Goal: Information Seeking & Learning: Learn about a topic

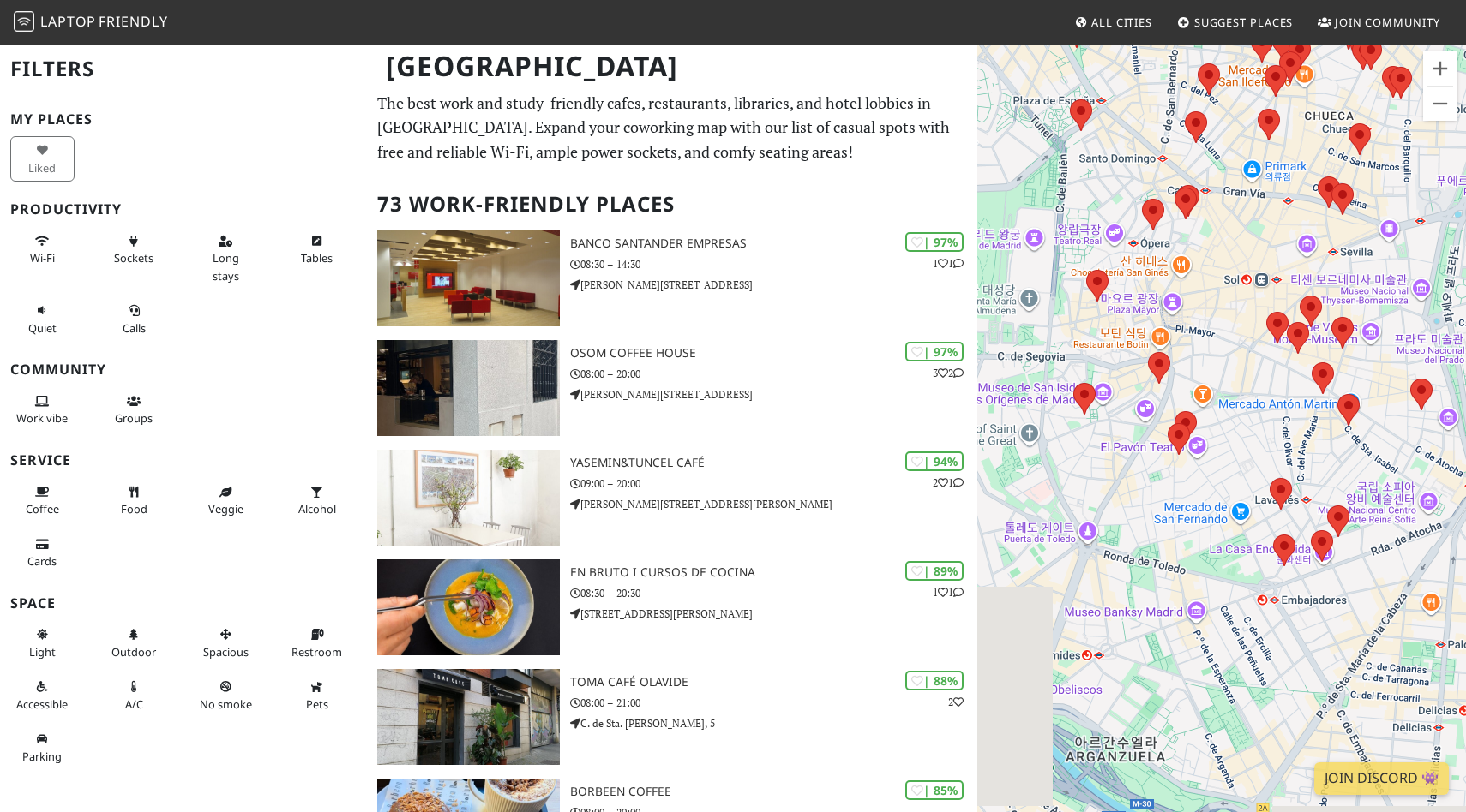
drag, startPoint x: 1073, startPoint y: 631, endPoint x: 1202, endPoint y: 515, distance: 173.5
click at [1202, 515] on div at bounding box center [1222, 448] width 489 height 812
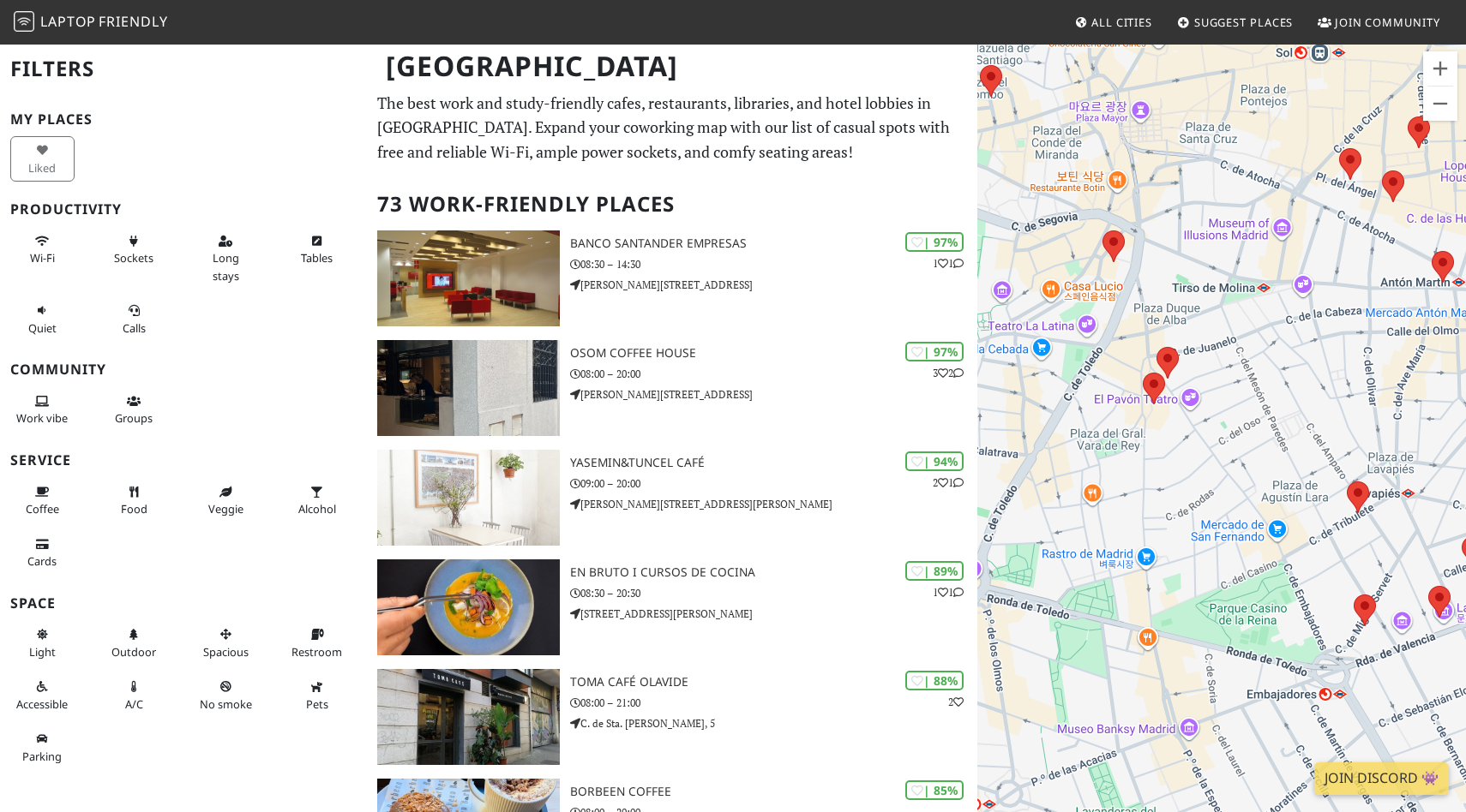
drag, startPoint x: 1185, startPoint y: 454, endPoint x: 1200, endPoint y: 508, distance: 56.0
click at [1200, 508] on div at bounding box center [1222, 448] width 489 height 812
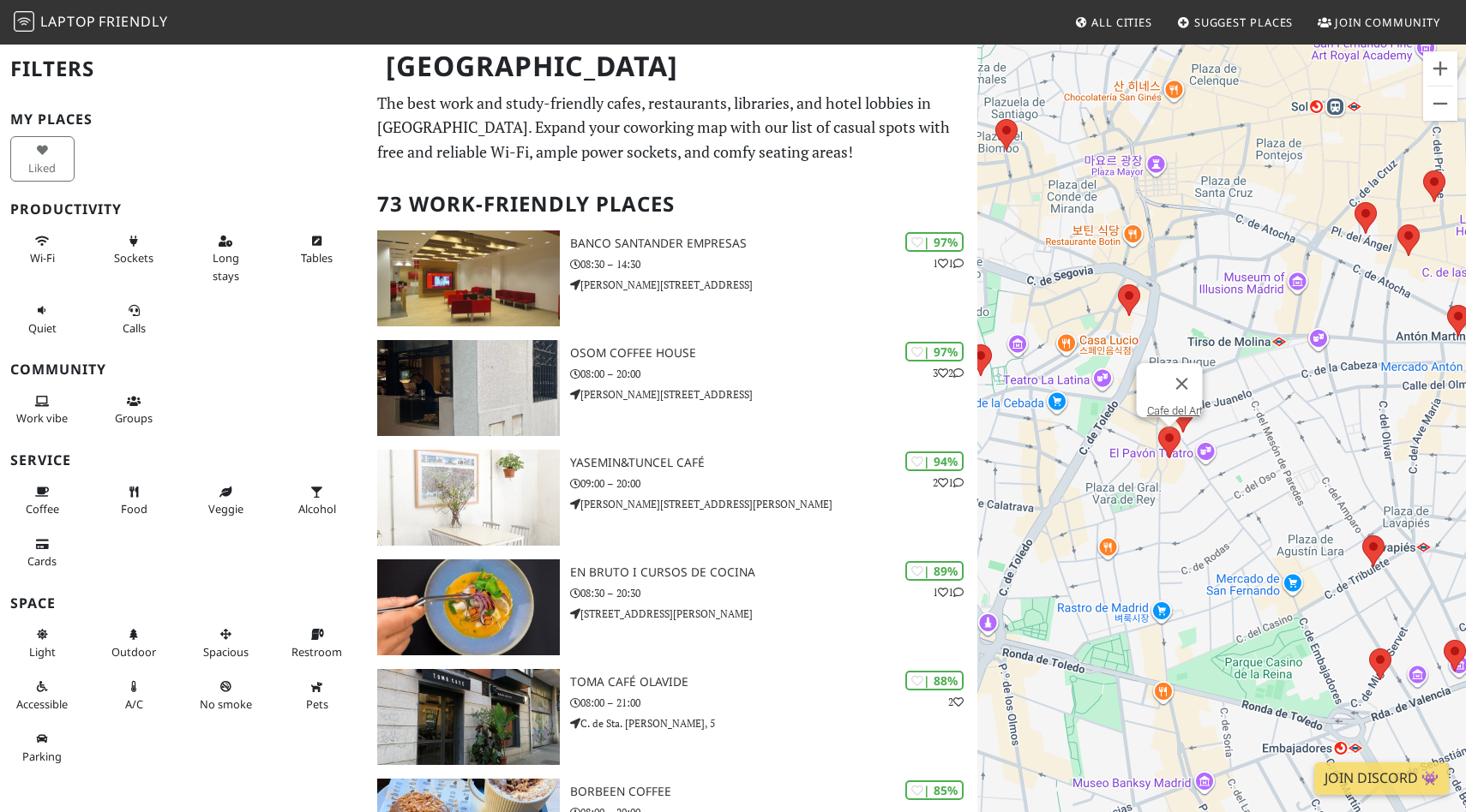
click at [1158, 426] on area at bounding box center [1158, 426] width 0 height 0
click at [1189, 371] on button "닫기" at bounding box center [1182, 384] width 41 height 41
click at [1172, 401] on area at bounding box center [1172, 401] width 0 height 0
click at [1158, 426] on area at bounding box center [1158, 426] width 0 height 0
click at [1161, 405] on link "Cafe del Art" at bounding box center [1175, 411] width 56 height 13
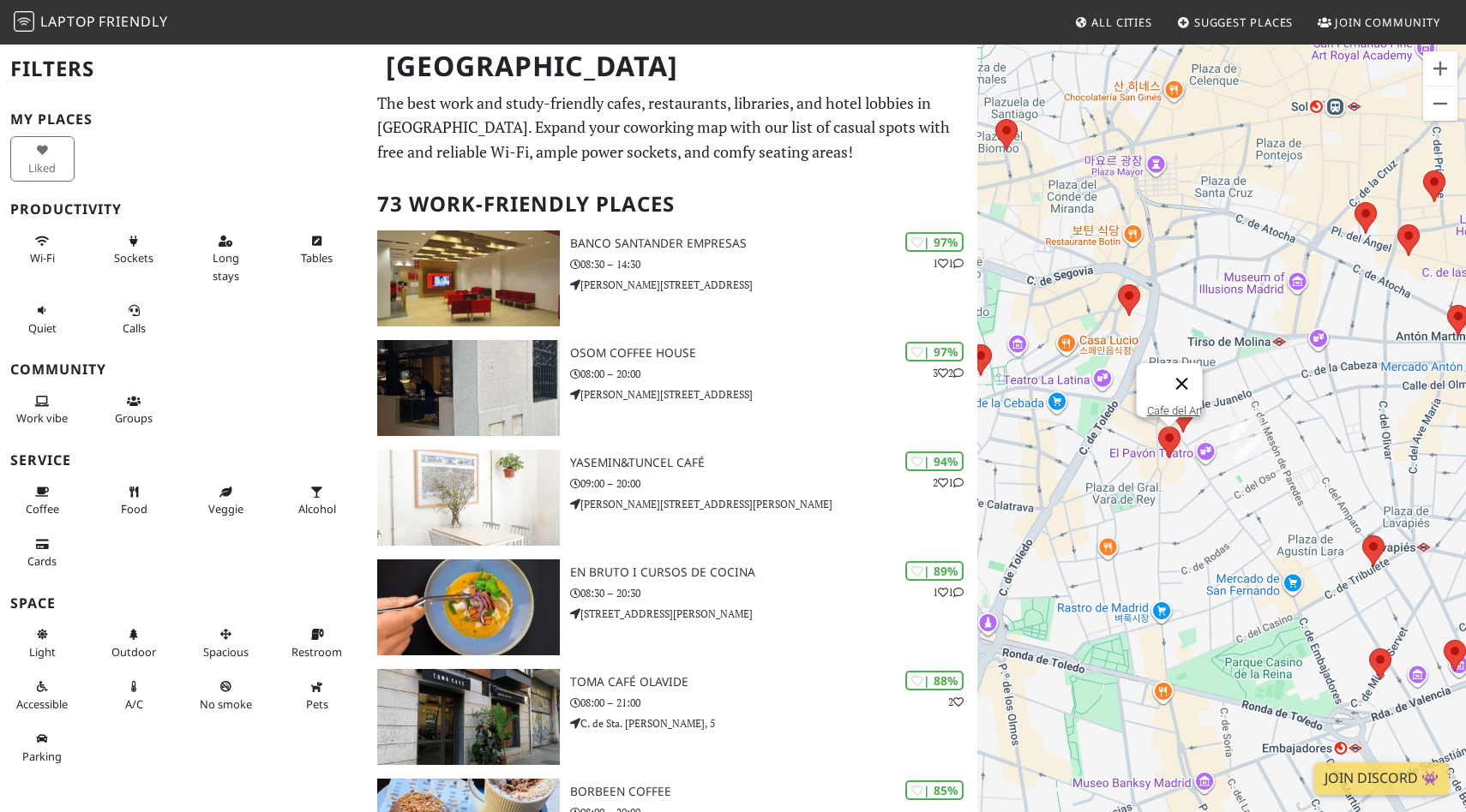
click at [1191, 371] on button "닫기" at bounding box center [1182, 384] width 41 height 41
click at [1172, 401] on area at bounding box center [1172, 401] width 0 height 0
click at [1168, 379] on link "Boconó Specialty Coffee" at bounding box center [1189, 385] width 119 height 13
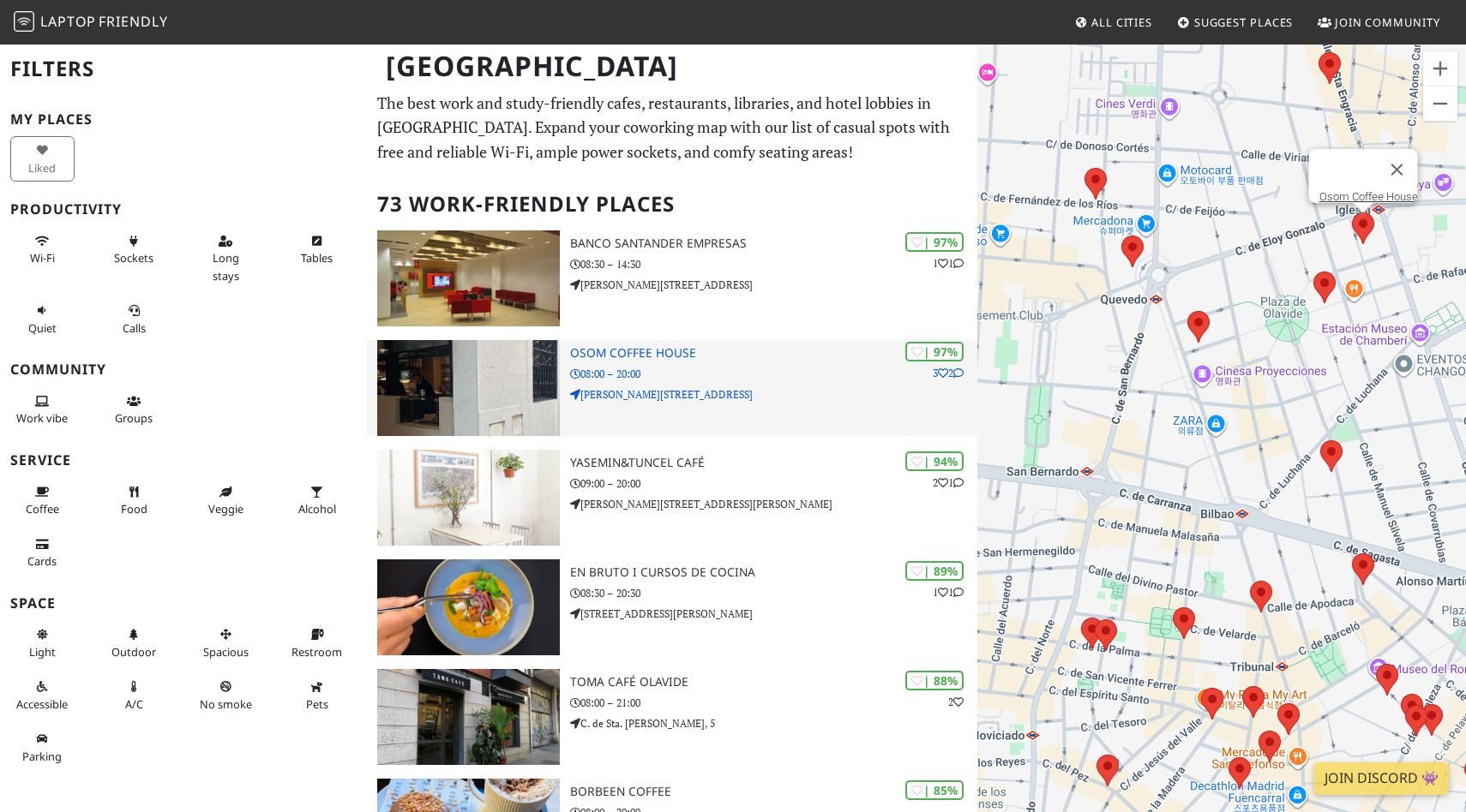
click at [722, 379] on p "08:00 – 20:00" at bounding box center [773, 373] width 408 height 17
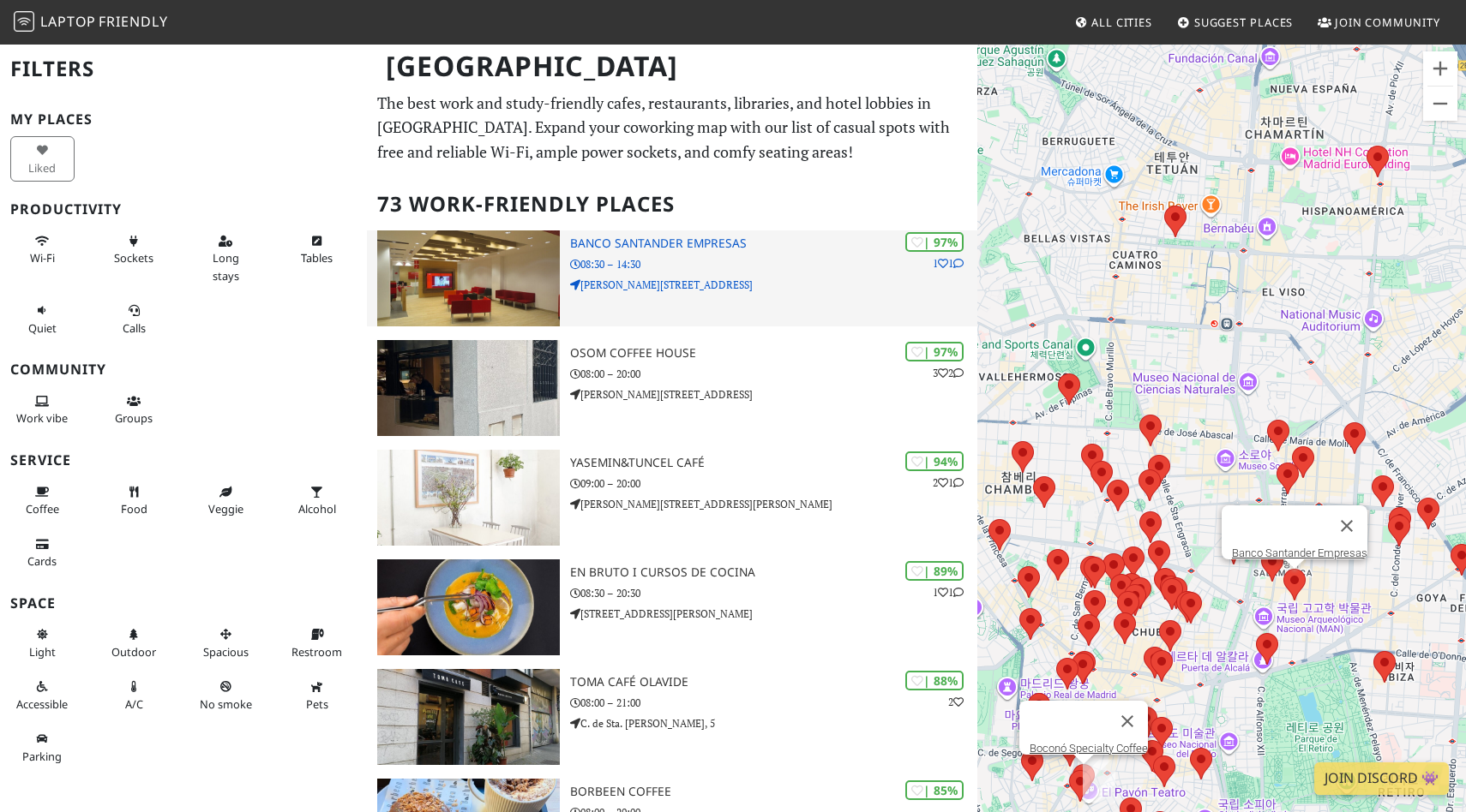
click at [824, 263] on p "08:30 – 14:30" at bounding box center [773, 264] width 408 height 17
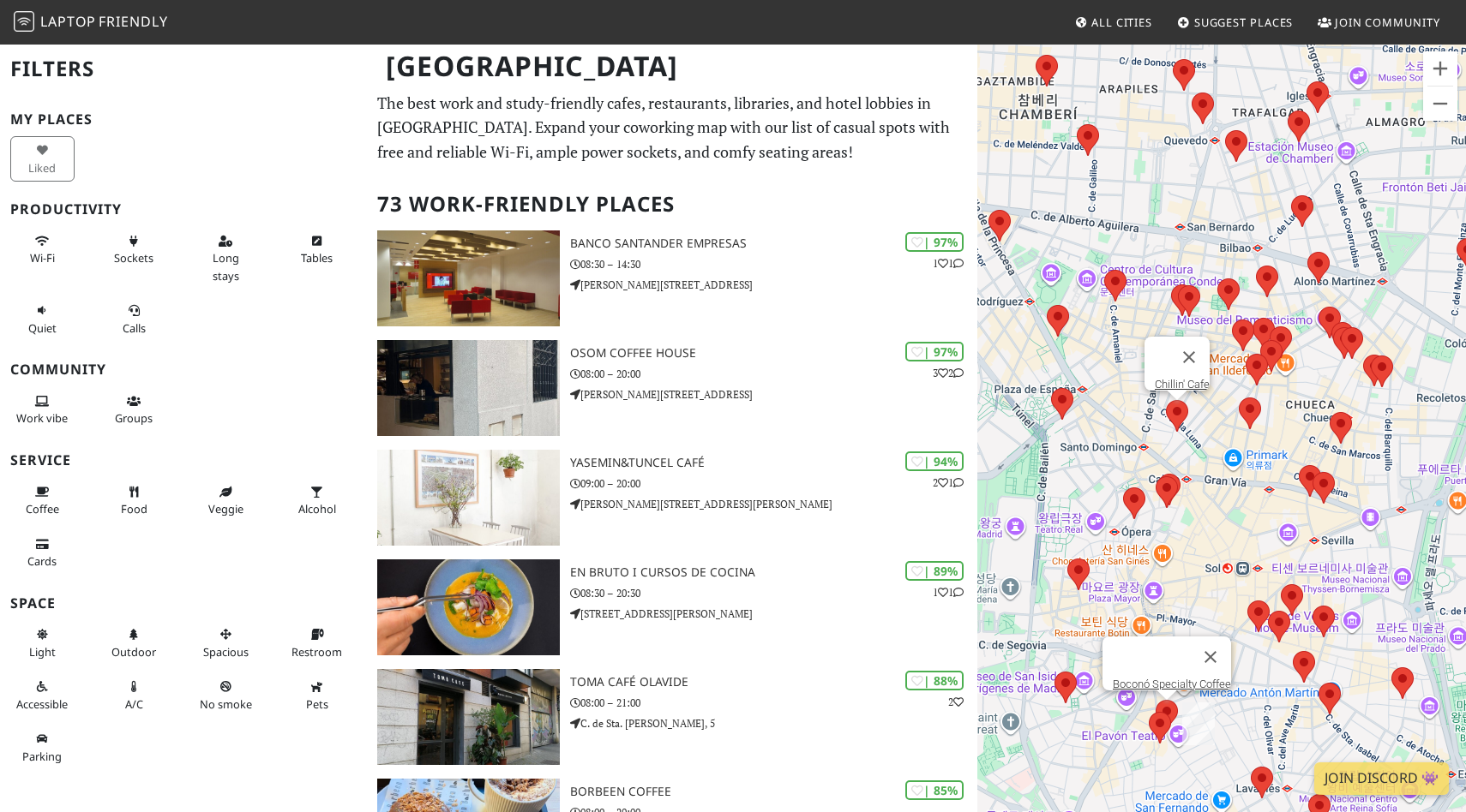
drag, startPoint x: 1088, startPoint y: 624, endPoint x: 1175, endPoint y: 412, distance: 229.2
click at [1166, 400] on area at bounding box center [1166, 400] width 0 height 0
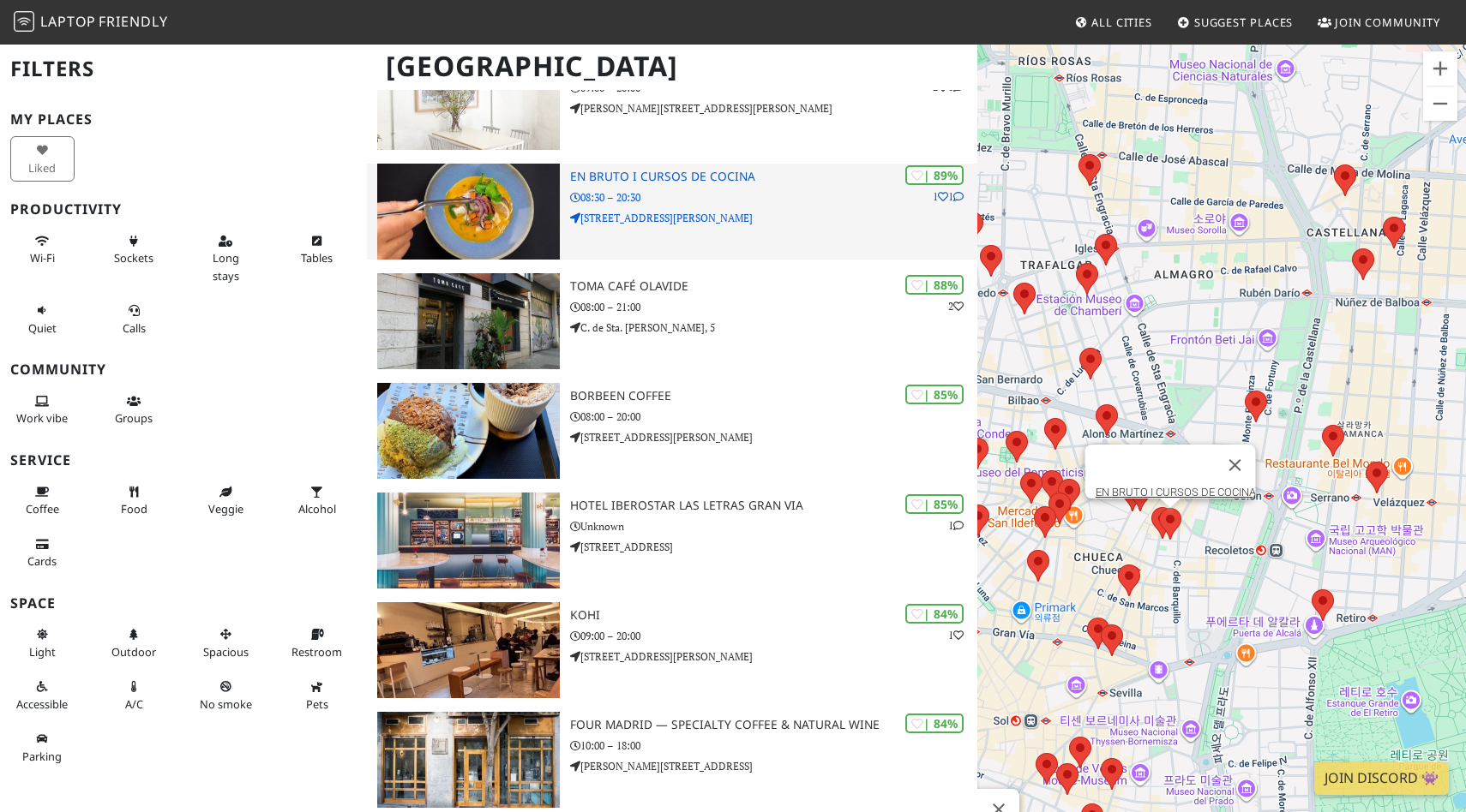
scroll to position [149, 0]
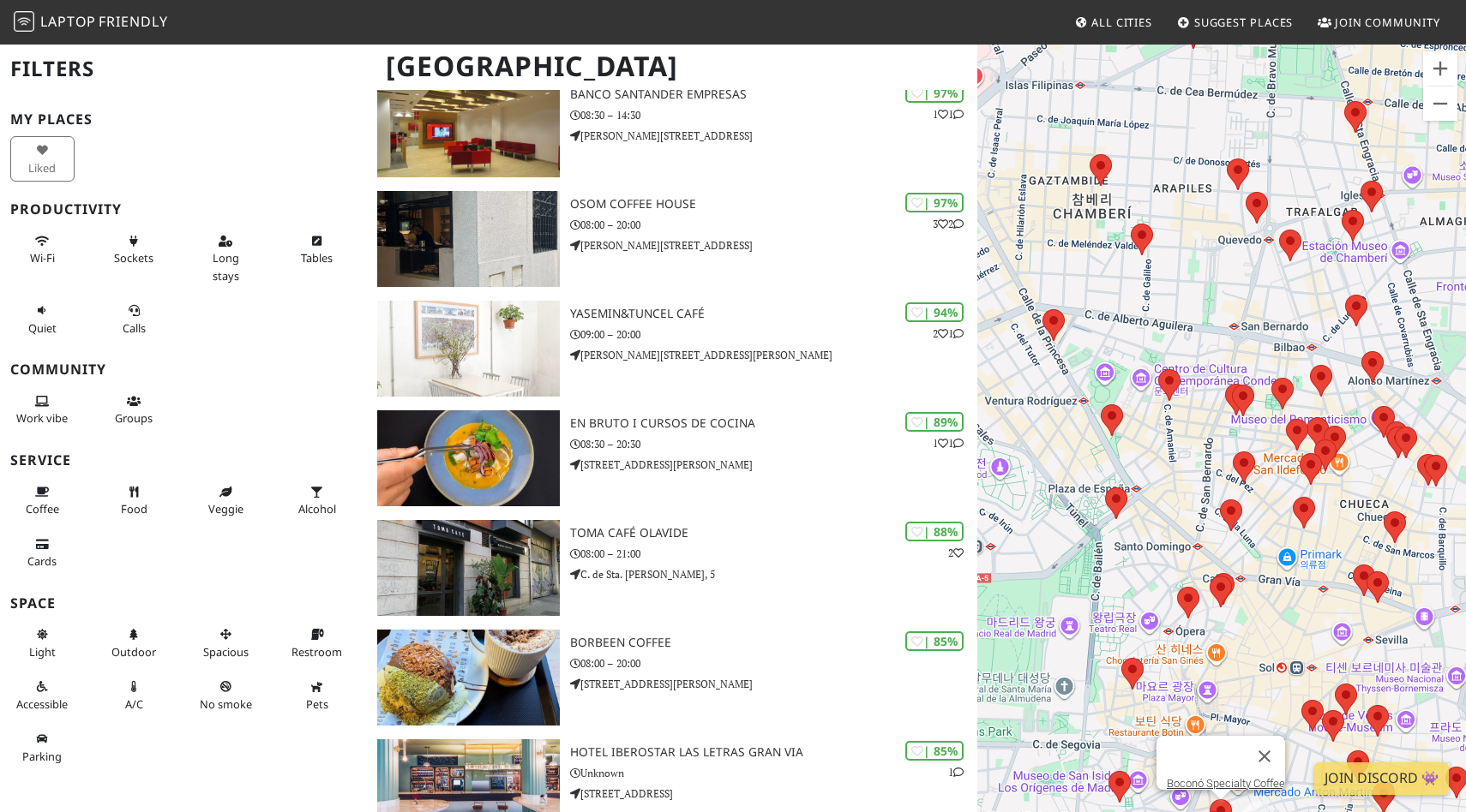
drag, startPoint x: 1186, startPoint y: 415, endPoint x: 1472, endPoint y: 363, distance: 290.7
click at [1465, 363] on html "Laptop Friendly All Cities Suggest Places Join Community Madrid Filters My Plac…" at bounding box center [733, 256] width 1466 height 812
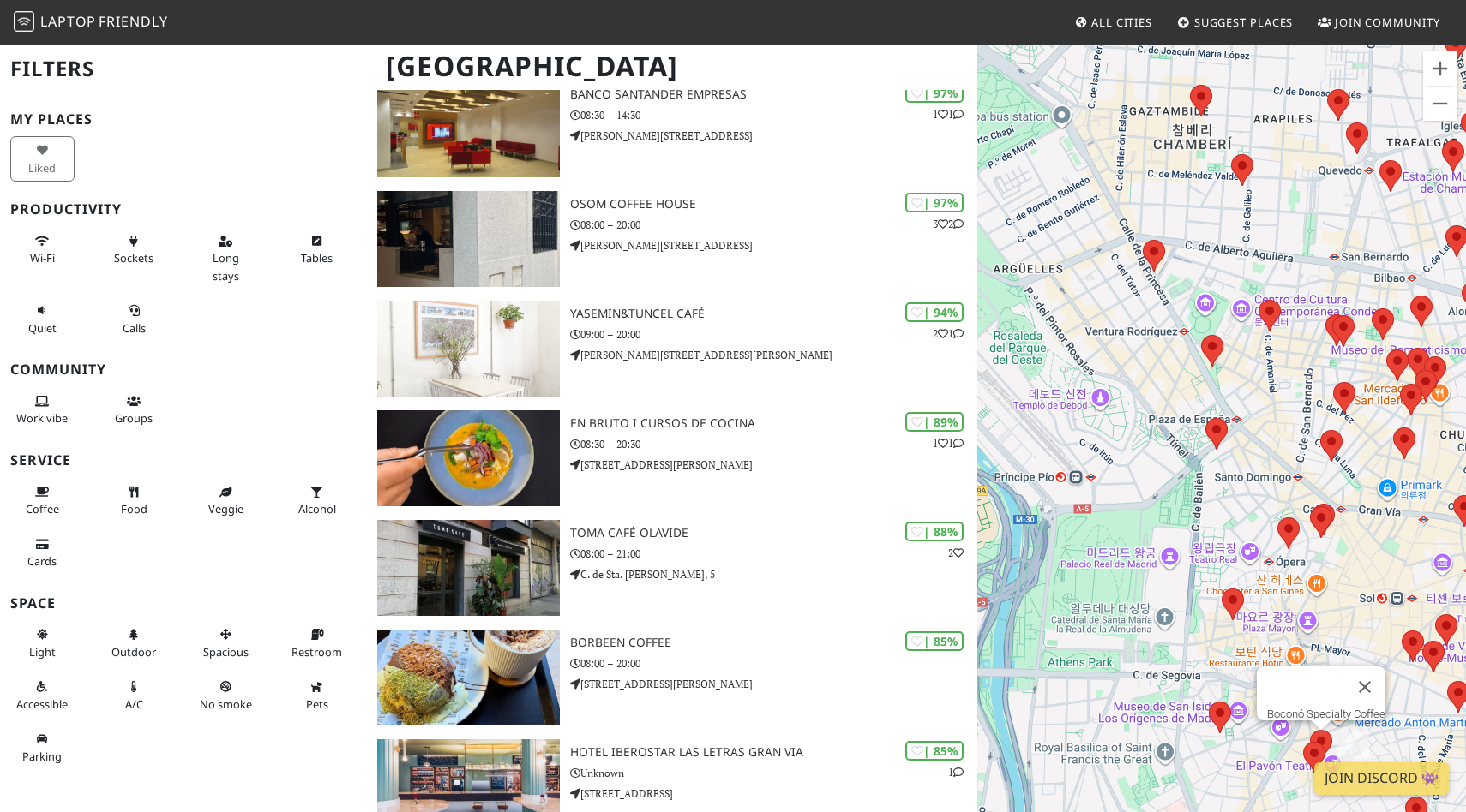
drag, startPoint x: 1102, startPoint y: 510, endPoint x: 1313, endPoint y: 366, distance: 255.5
click at [1314, 366] on div "Boconó Specialty Coffee" at bounding box center [1222, 448] width 489 height 812
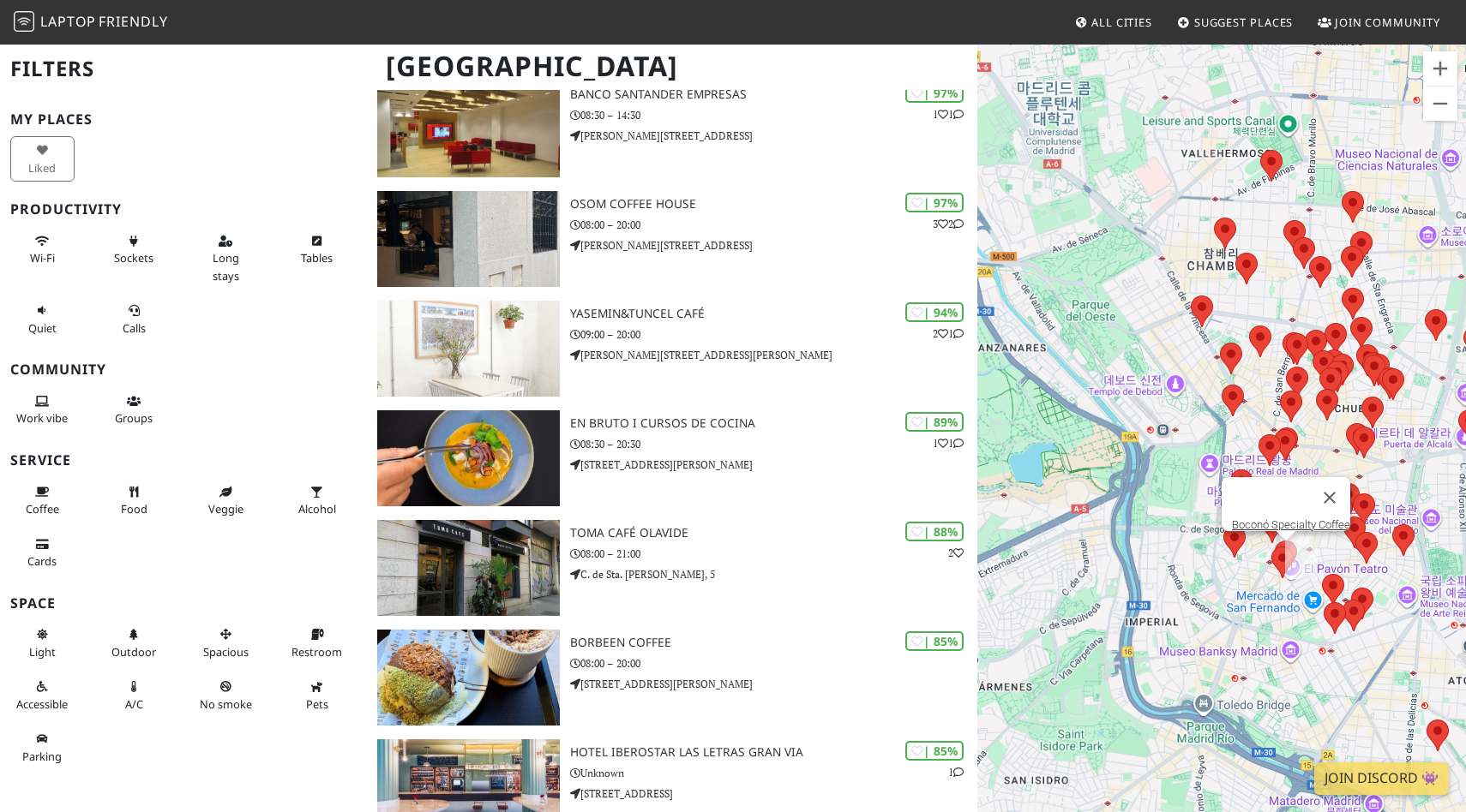
drag, startPoint x: 1238, startPoint y: 472, endPoint x: 1060, endPoint y: 503, distance: 180.7
click at [1060, 503] on div "Boconó Specialty Coffee" at bounding box center [1222, 448] width 489 height 812
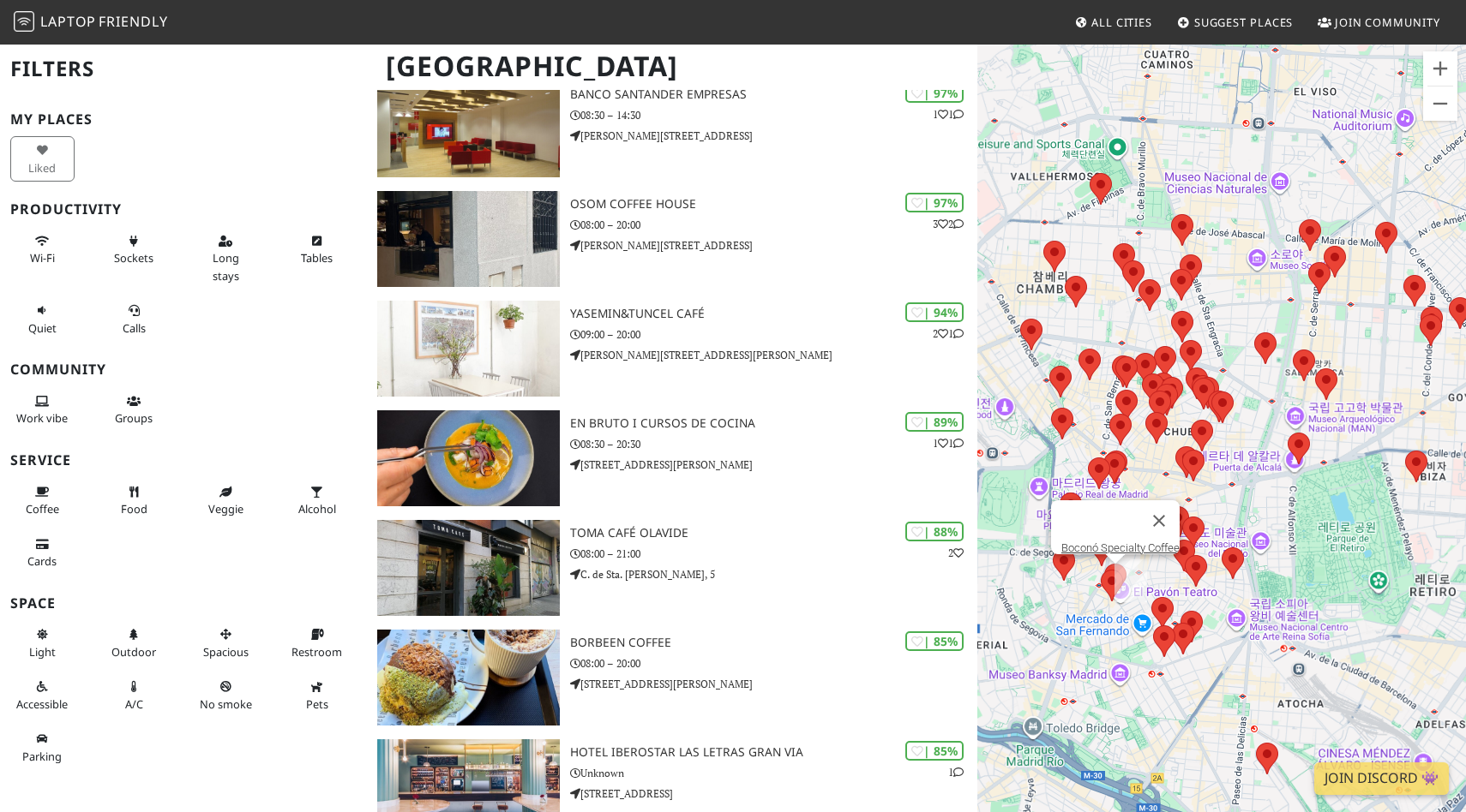
drag, startPoint x: 1266, startPoint y: 433, endPoint x: 1195, endPoint y: 344, distance: 113.9
click at [1161, 445] on div "Boconó Specialty Coffee" at bounding box center [1222, 448] width 489 height 812
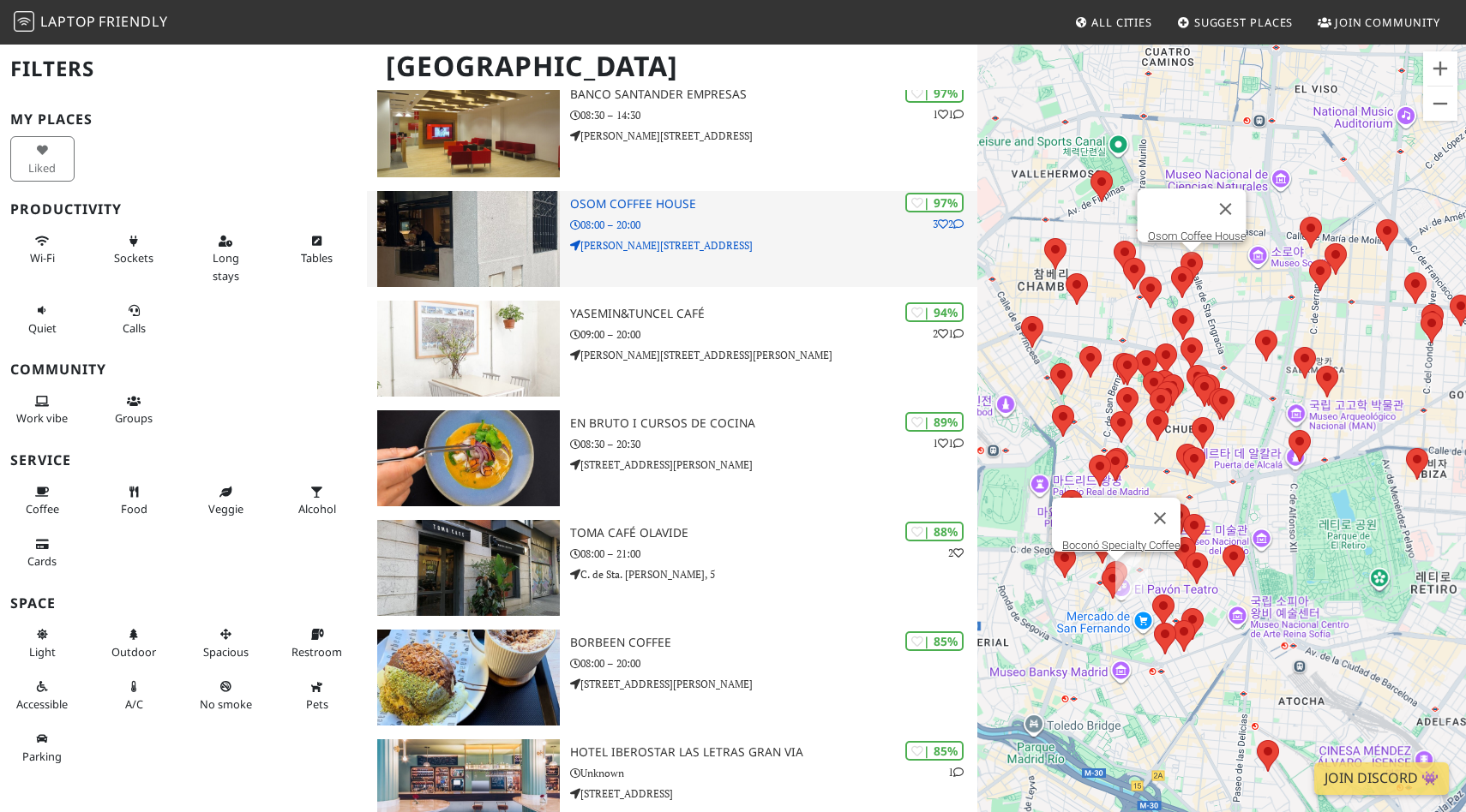
click at [714, 229] on p "08:00 – 20:00" at bounding box center [773, 225] width 408 height 17
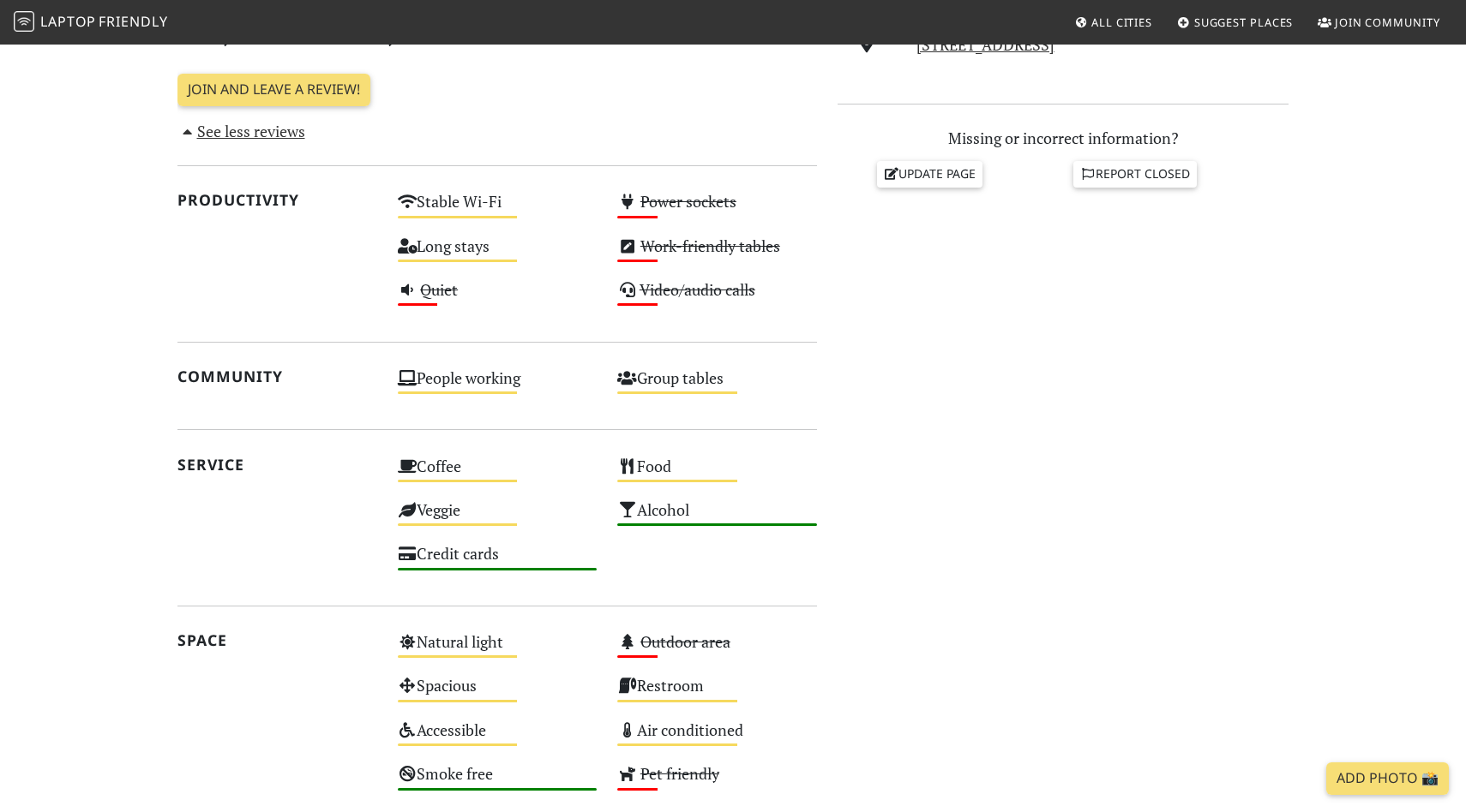
scroll to position [699, 0]
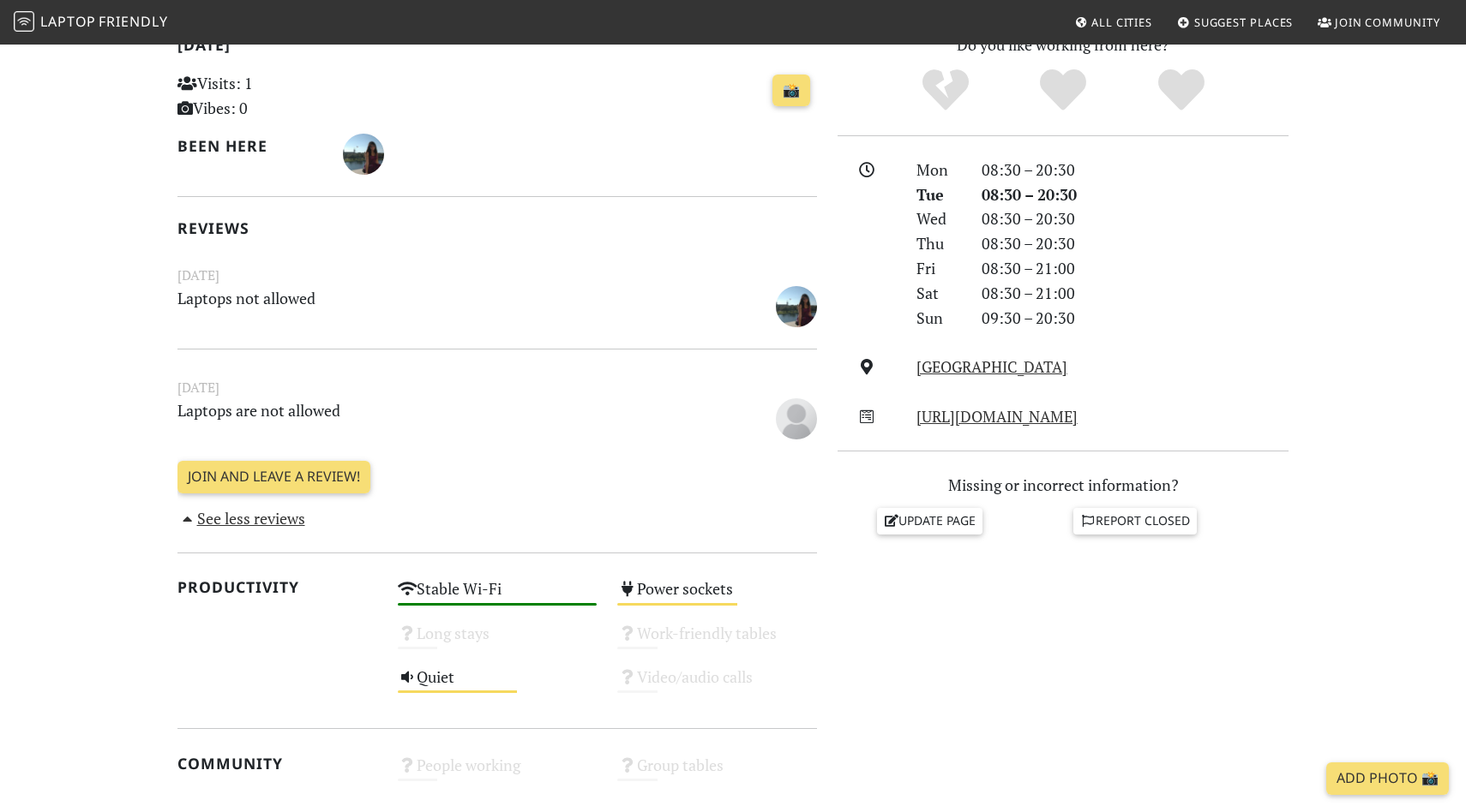
scroll to position [399, 0]
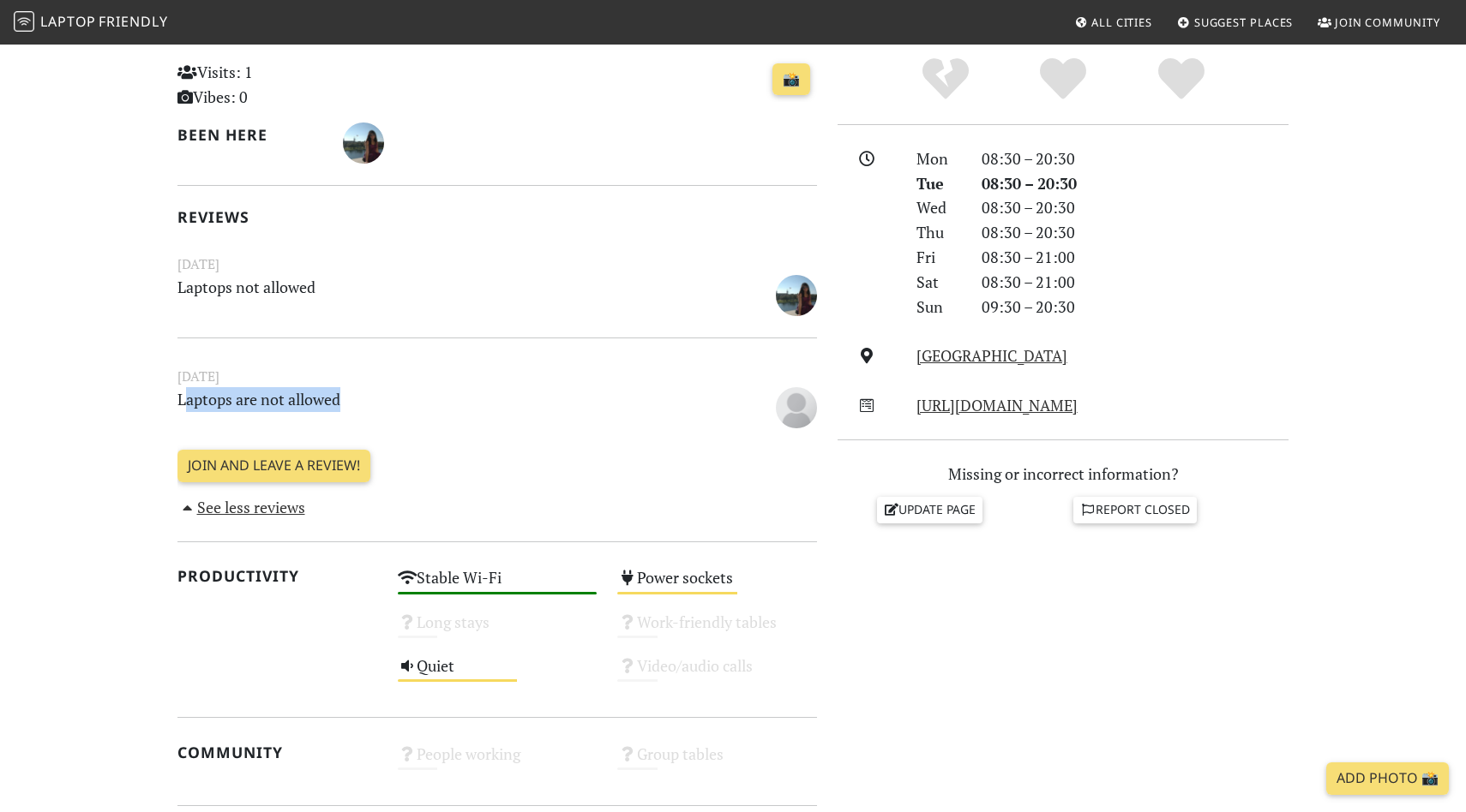
drag, startPoint x: 185, startPoint y: 393, endPoint x: 377, endPoint y: 396, distance: 192.0
click at [368, 395] on p "Laptops are not allowed" at bounding box center [442, 406] width 551 height 38
click at [380, 396] on p "Laptops are not allowed" at bounding box center [442, 406] width 551 height 38
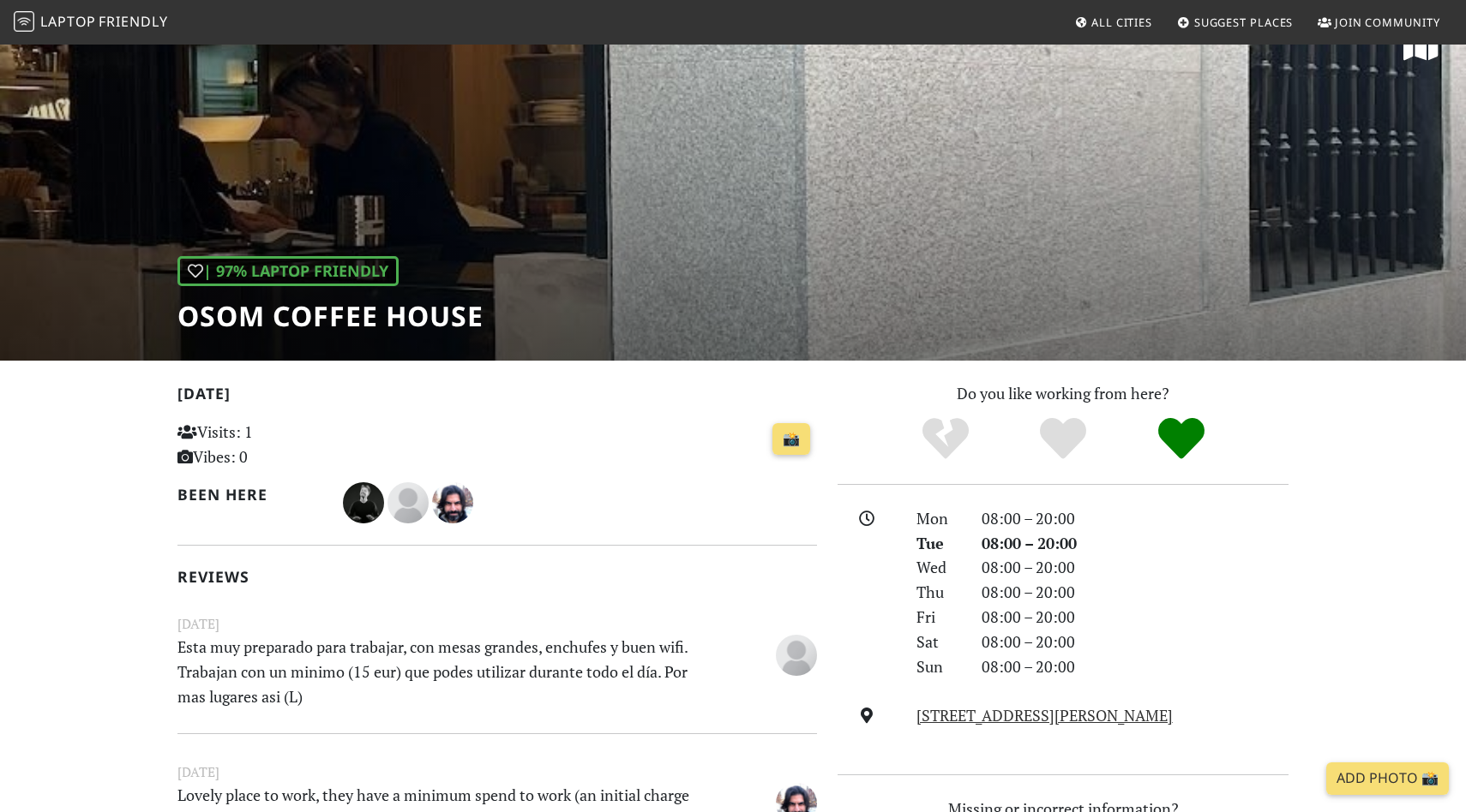
scroll to position [348, 0]
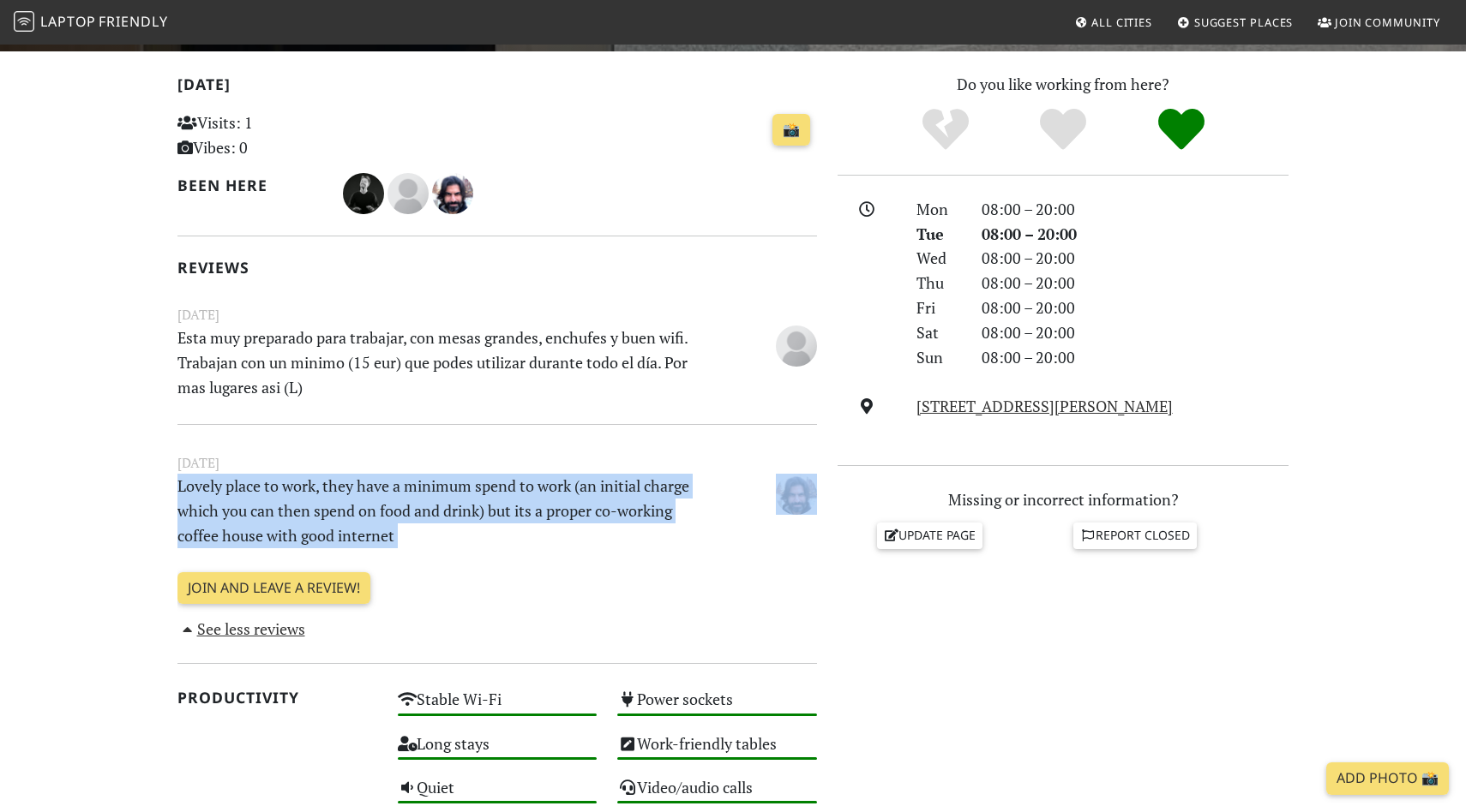
drag, startPoint x: 175, startPoint y: 489, endPoint x: 449, endPoint y: 555, distance: 281.8
click at [449, 555] on div "Today Visits: 1 Vibes: 0 📸 Been here Reviews August 22, 2023 Esta muy preparado…" at bounding box center [497, 709] width 660 height 1274
click at [449, 555] on div "July 17, 2023 Lovely place to work, they have a minimum spend to work (an initi…" at bounding box center [497, 520] width 640 height 193
drag, startPoint x: 464, startPoint y: 542, endPoint x: 350, endPoint y: 489, distance: 125.7
click at [353, 492] on p "Lovely place to work, they have a minimum spend to work (an initial charge whic…" at bounding box center [442, 510] width 551 height 73
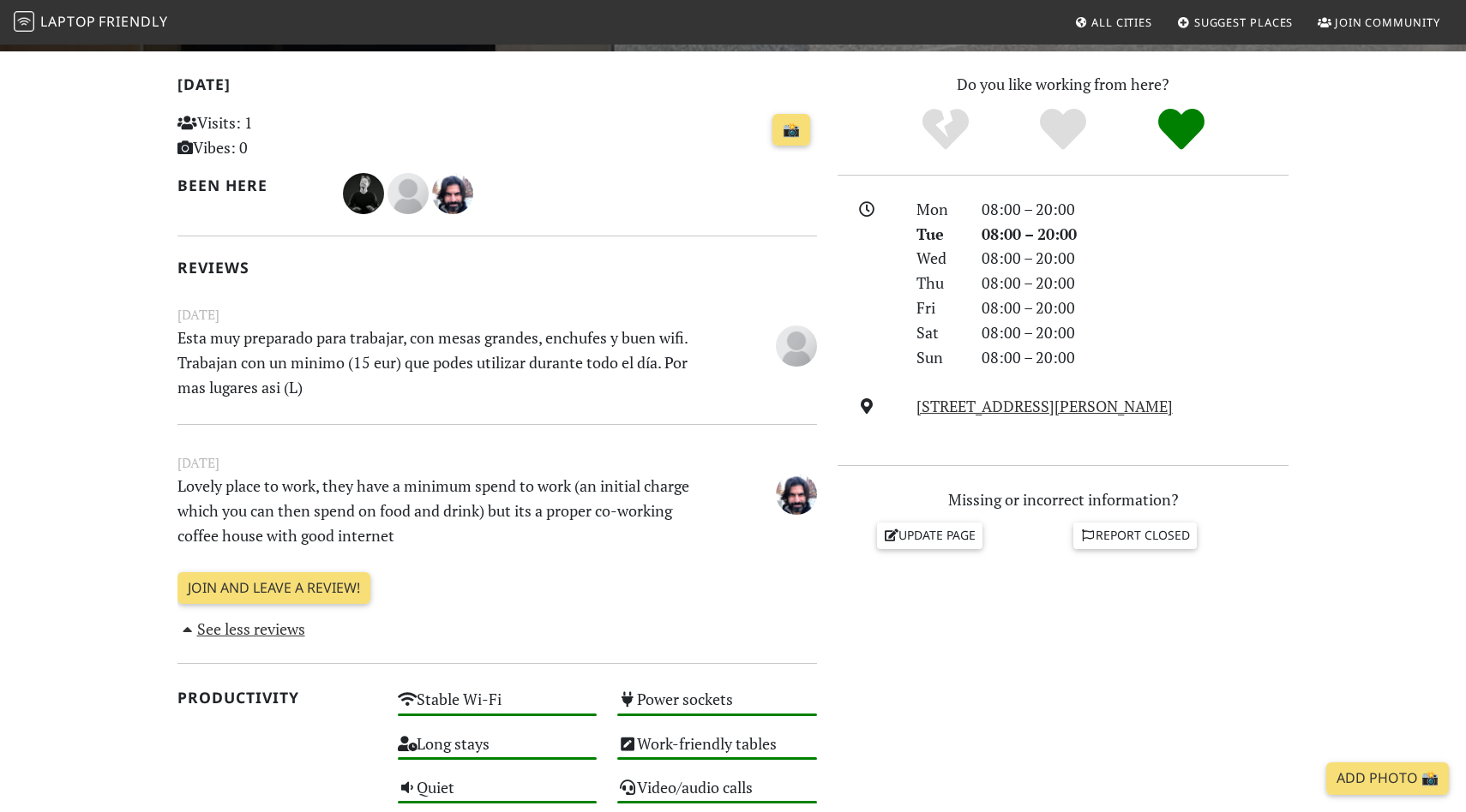
click at [349, 488] on p "Lovely place to work, they have a minimum spend to work (an initial charge whic…" at bounding box center [442, 510] width 551 height 73
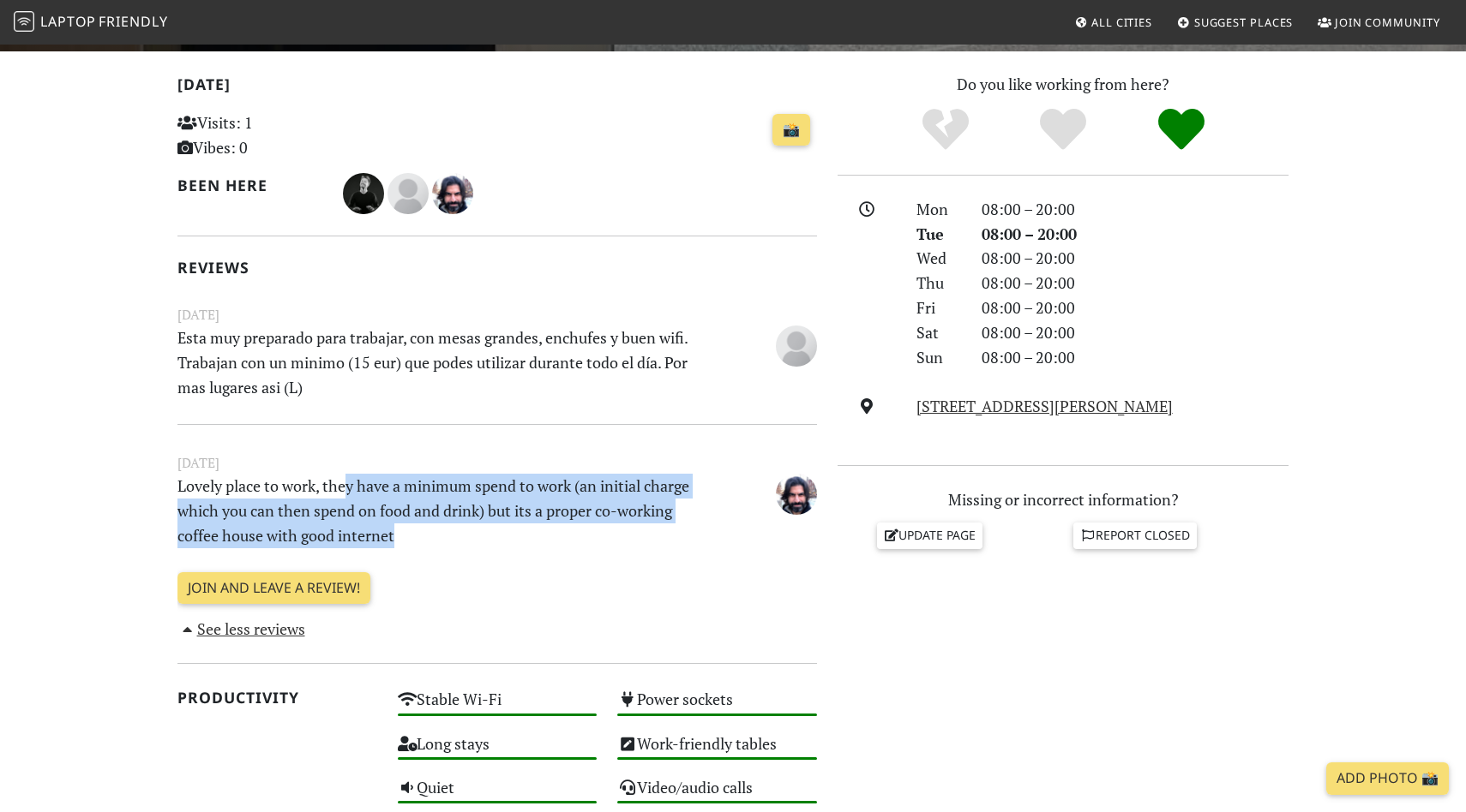
drag, startPoint x: 349, startPoint y: 487, endPoint x: 496, endPoint y: 532, distance: 153.7
click at [496, 532] on p "Lovely place to work, they have a minimum spend to work (an initial charge whic…" at bounding box center [442, 510] width 551 height 73
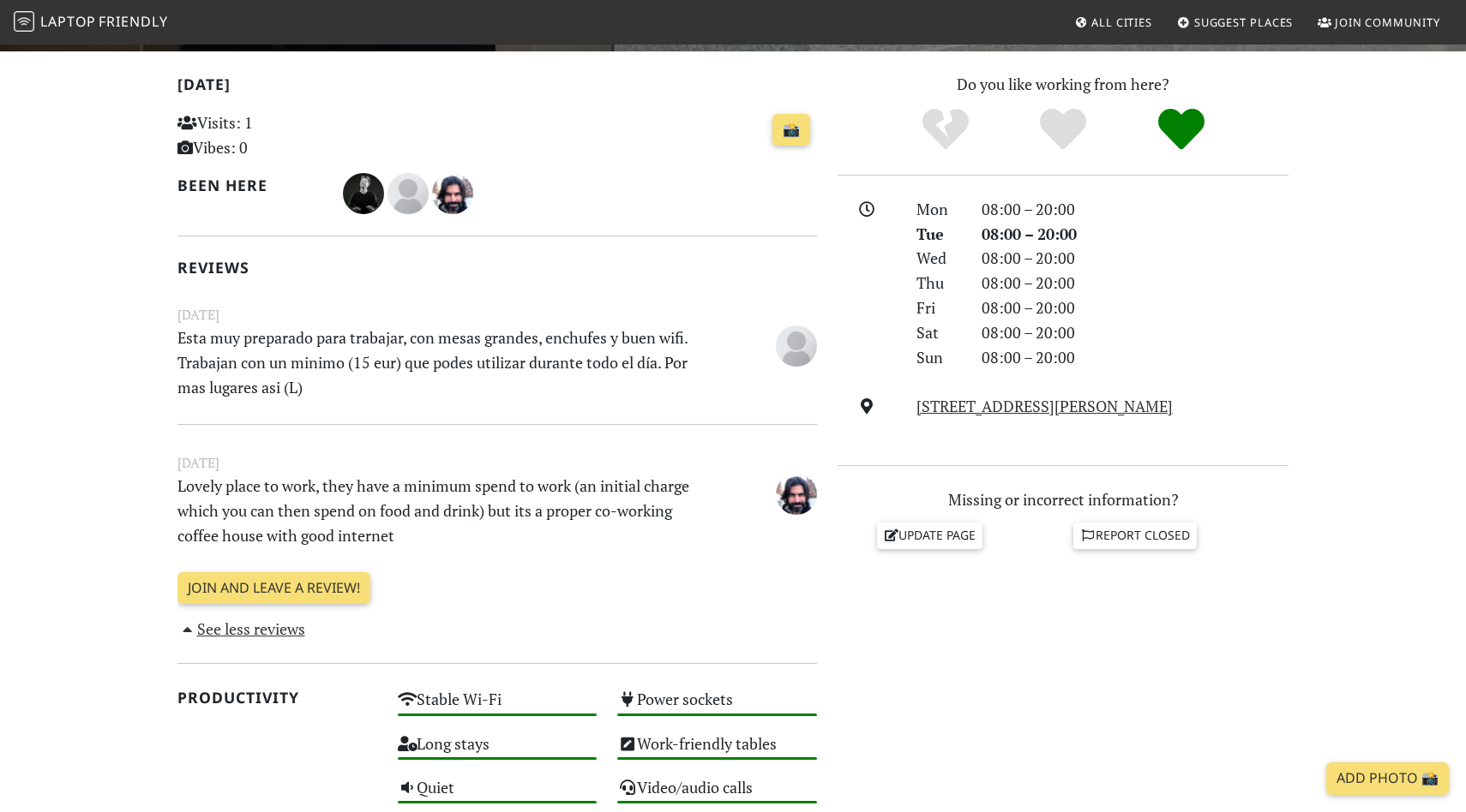
click at [496, 533] on p "Lovely place to work, they have a minimum spend to work (an initial charge whic…" at bounding box center [442, 510] width 551 height 73
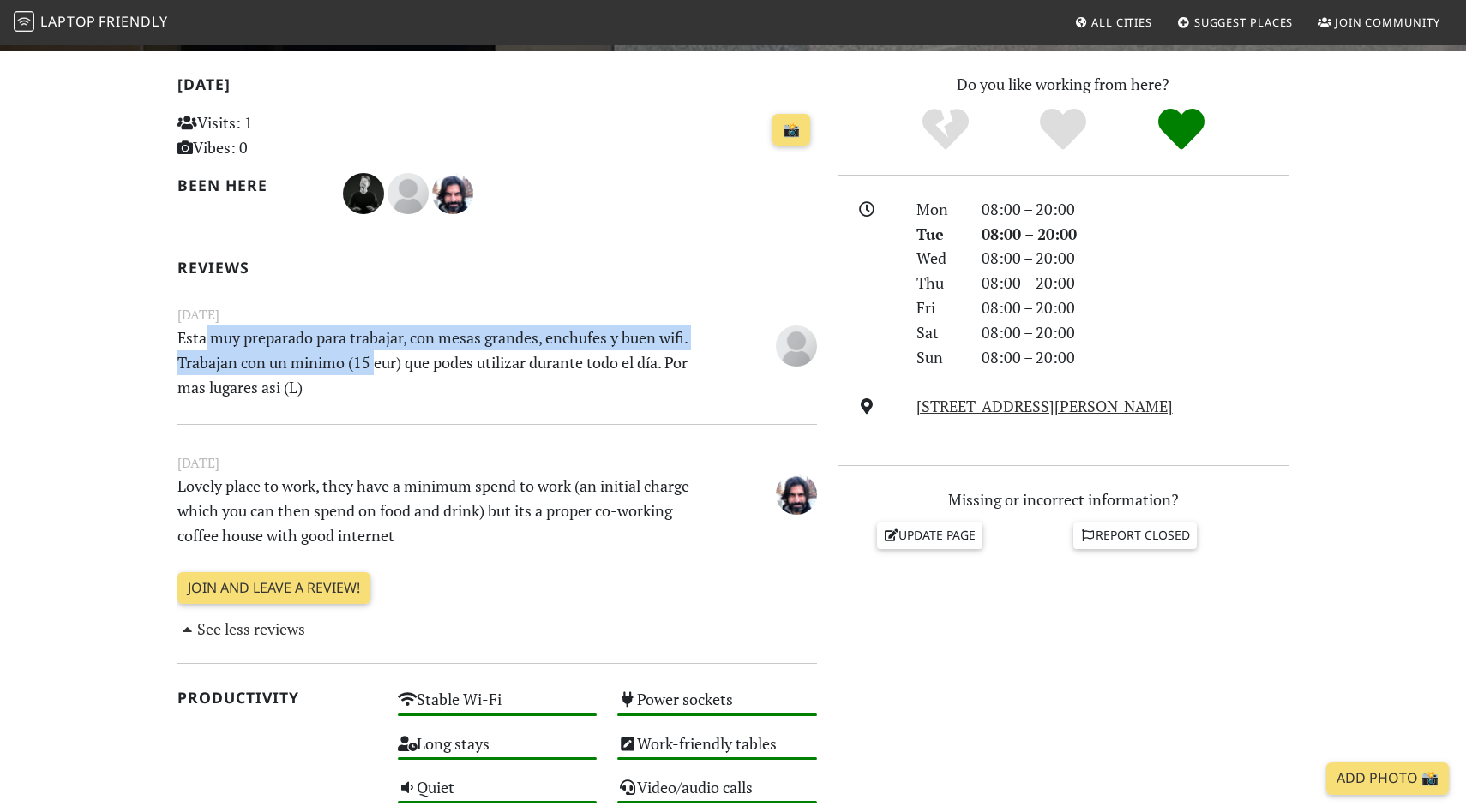
drag, startPoint x: 205, startPoint y: 334, endPoint x: 401, endPoint y: 352, distance: 196.8
click at [396, 352] on p "Esta muy preparado para trabajar, con mesas grandes, enchufes y buen wifi. Trab…" at bounding box center [442, 362] width 551 height 73
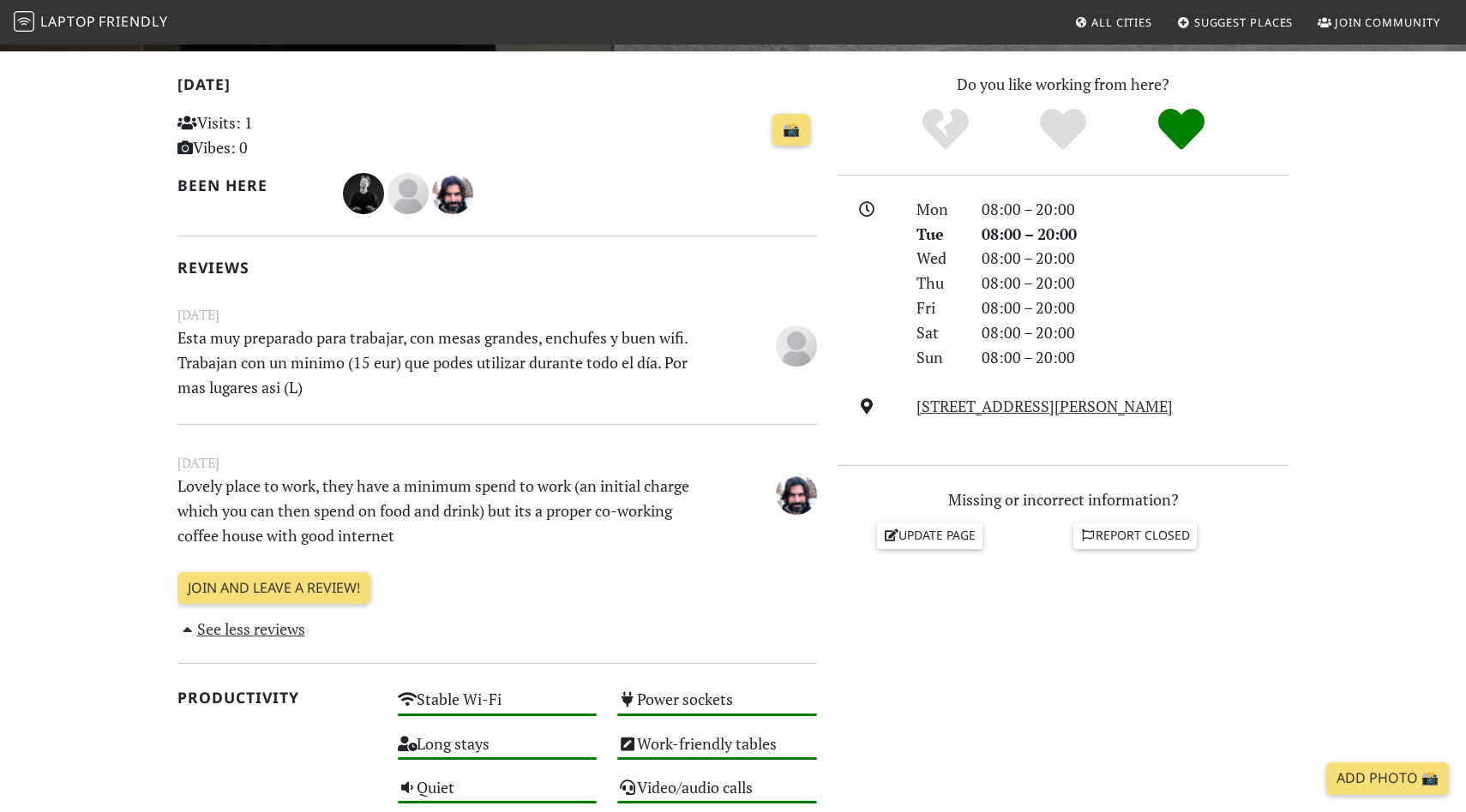
click at [405, 352] on p "Esta muy preparado para trabajar, con mesas grandes, enchufes y buen wifi. Trab…" at bounding box center [442, 362] width 551 height 73
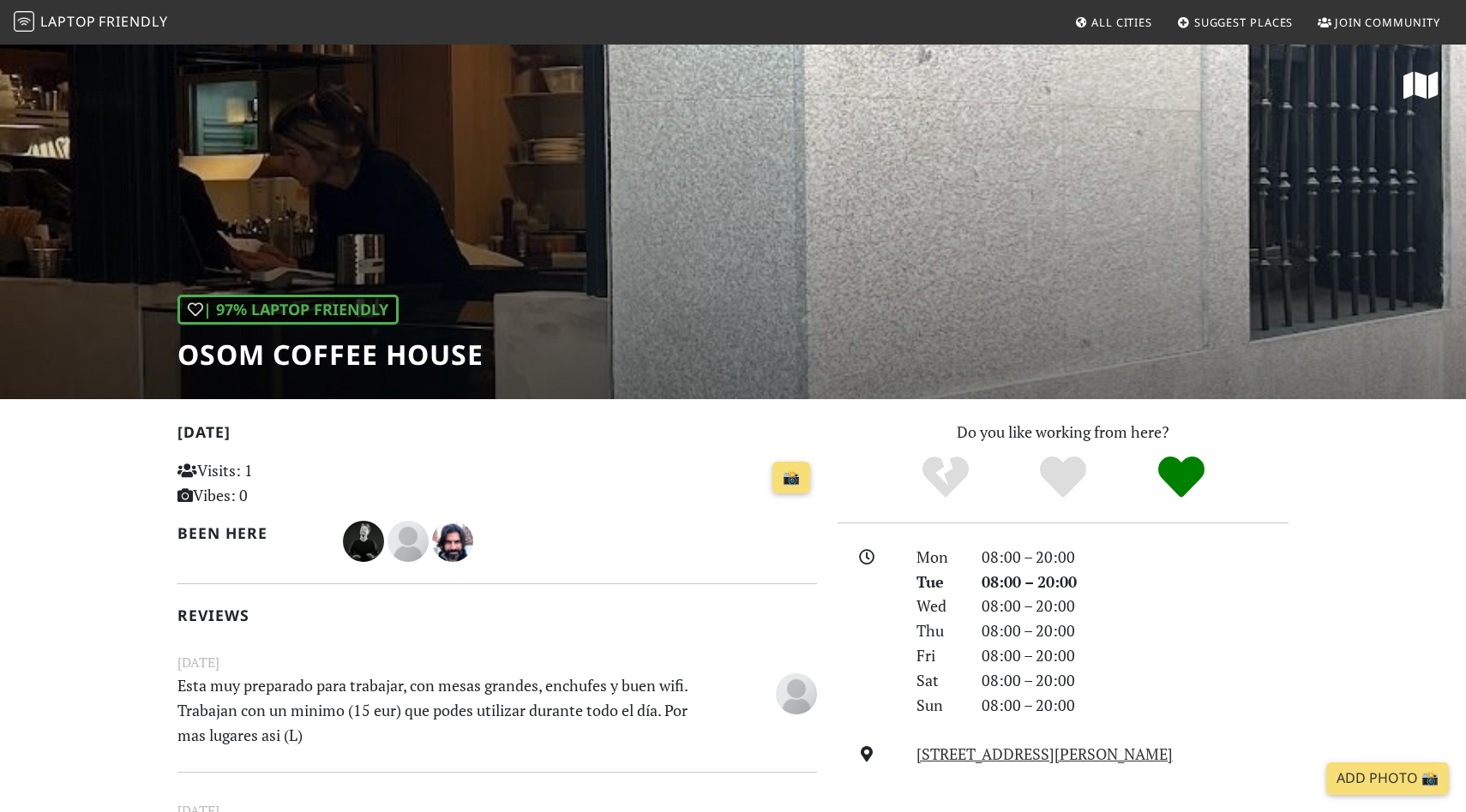
scroll to position [331, 0]
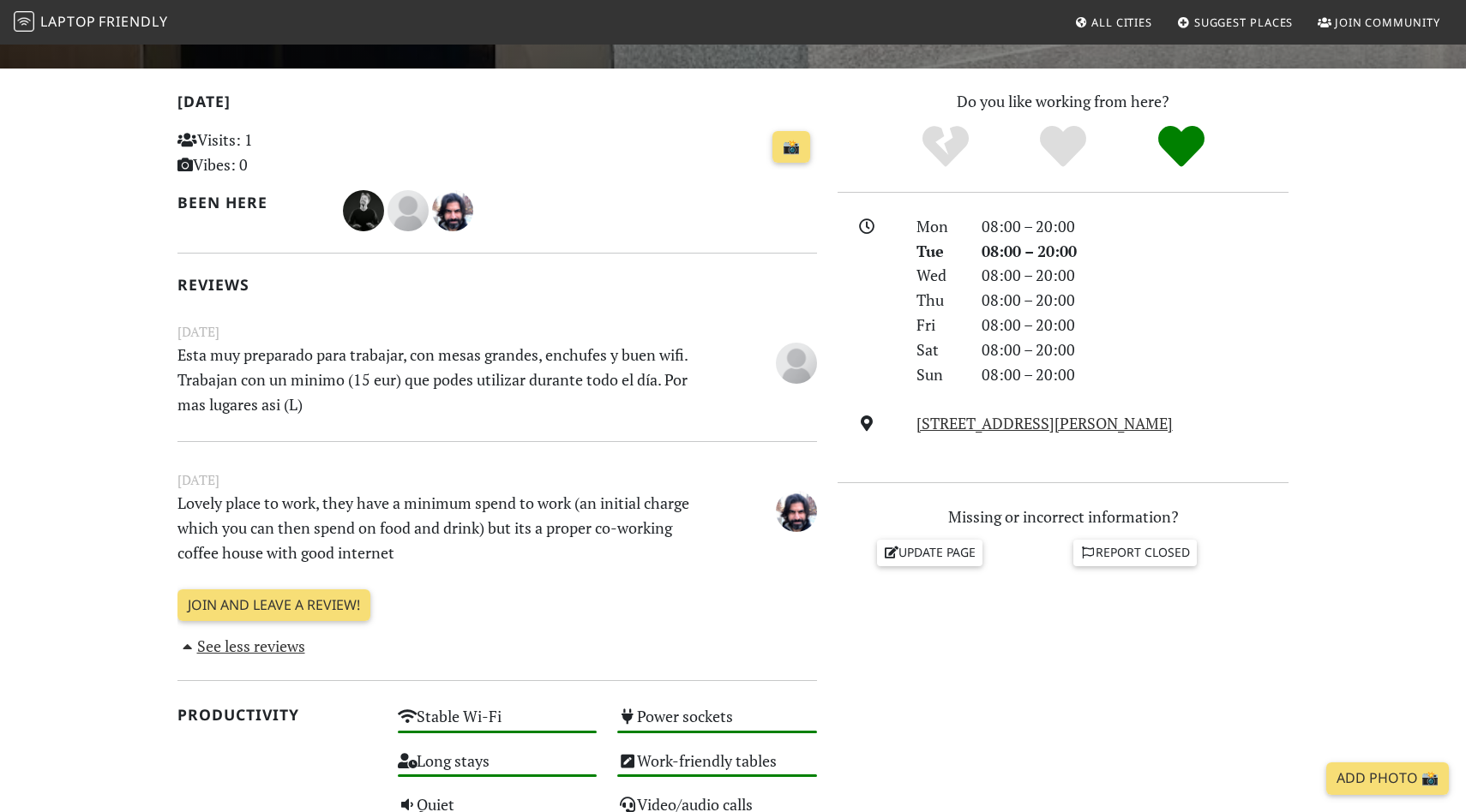
click at [236, 654] on link "See less reviews" at bounding box center [241, 646] width 127 height 21
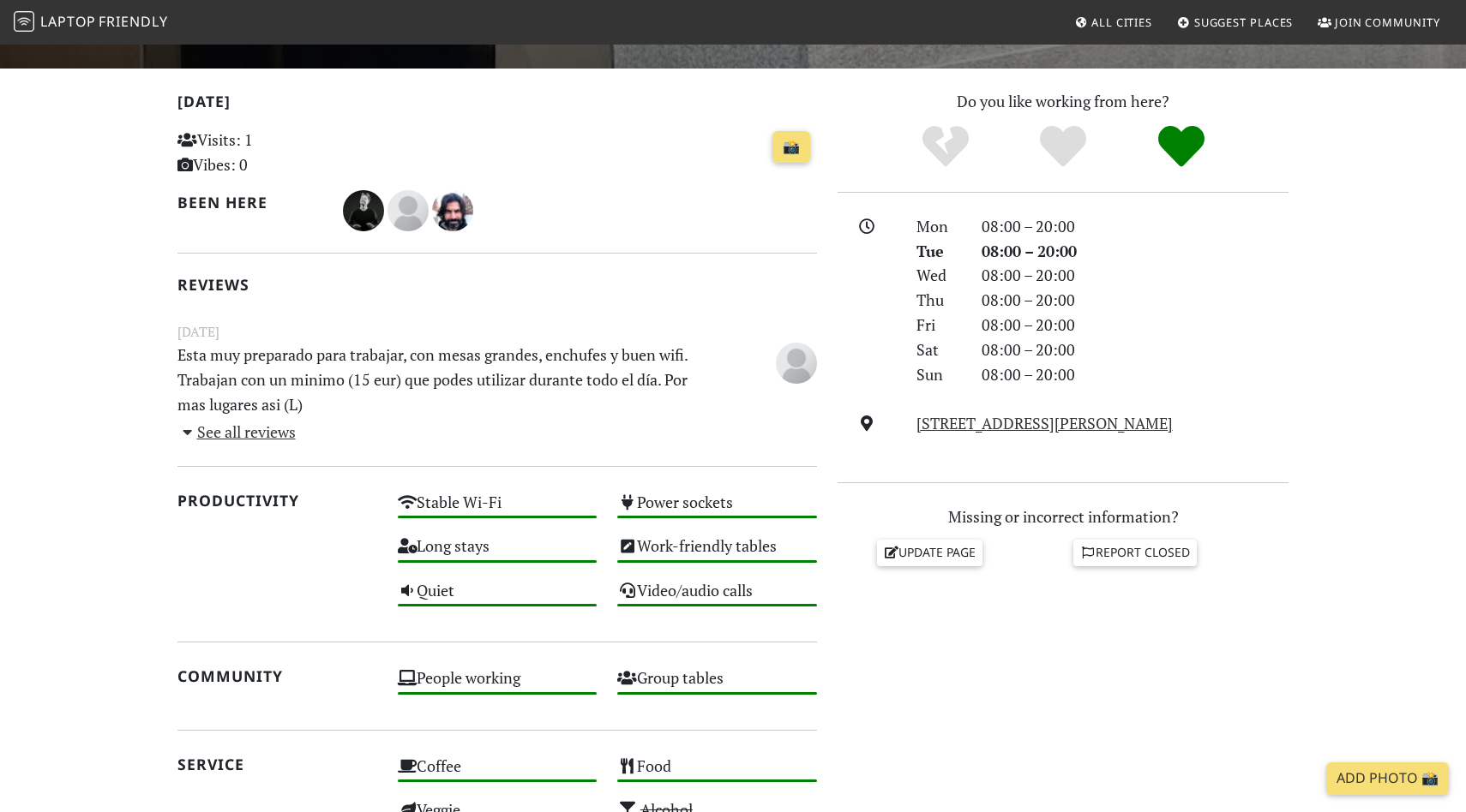
click at [239, 440] on link "See all reviews" at bounding box center [236, 432] width 119 height 21
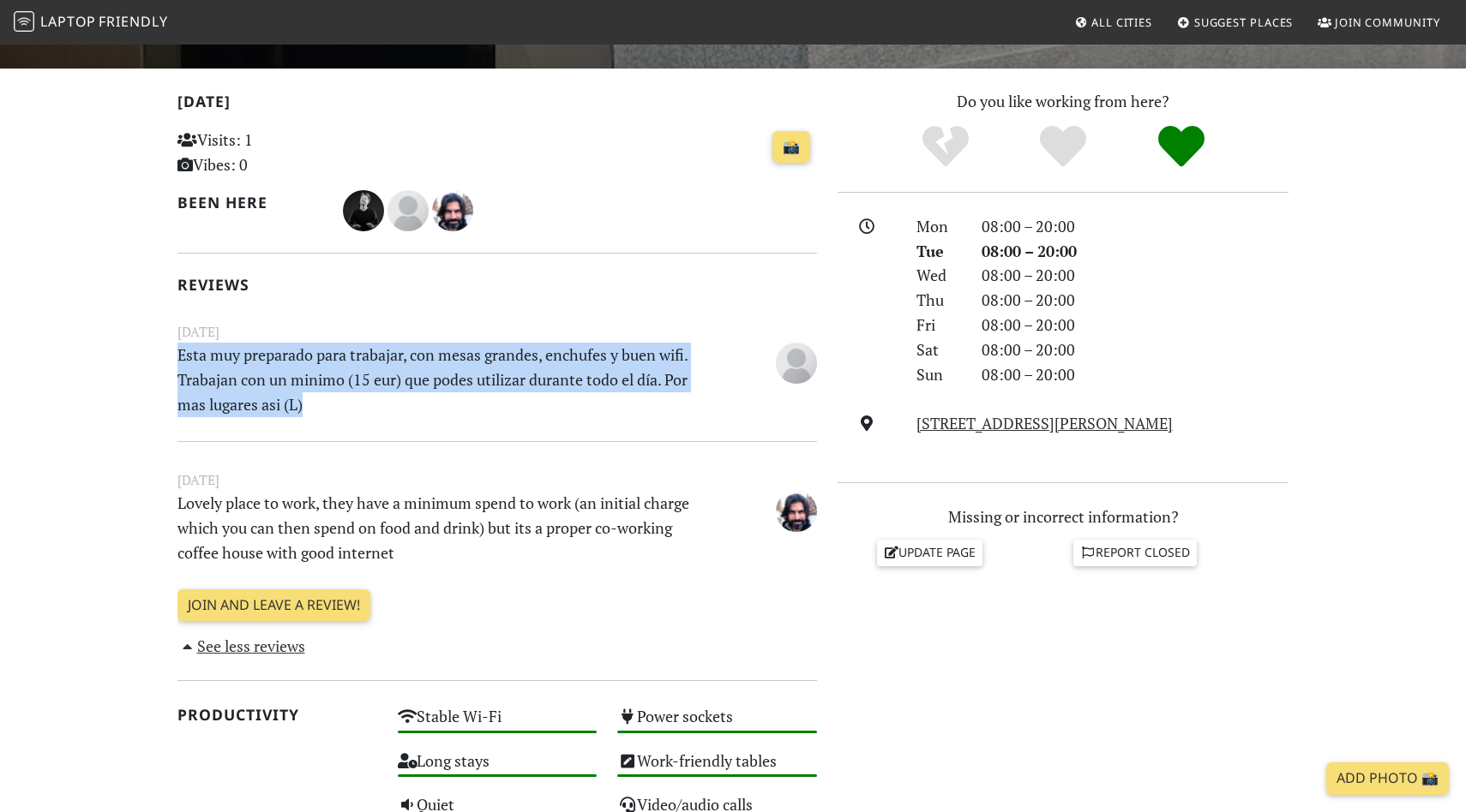
drag, startPoint x: 177, startPoint y: 357, endPoint x: 345, endPoint y: 413, distance: 177.1
click at [342, 413] on p "Esta muy preparado para trabajar, con mesas grandes, enchufes y buen wifi. Trab…" at bounding box center [442, 379] width 551 height 73
copy p "Esta muy preparado para trabajar, con mesas grandes, enchufes y buen wifi. Trab…"
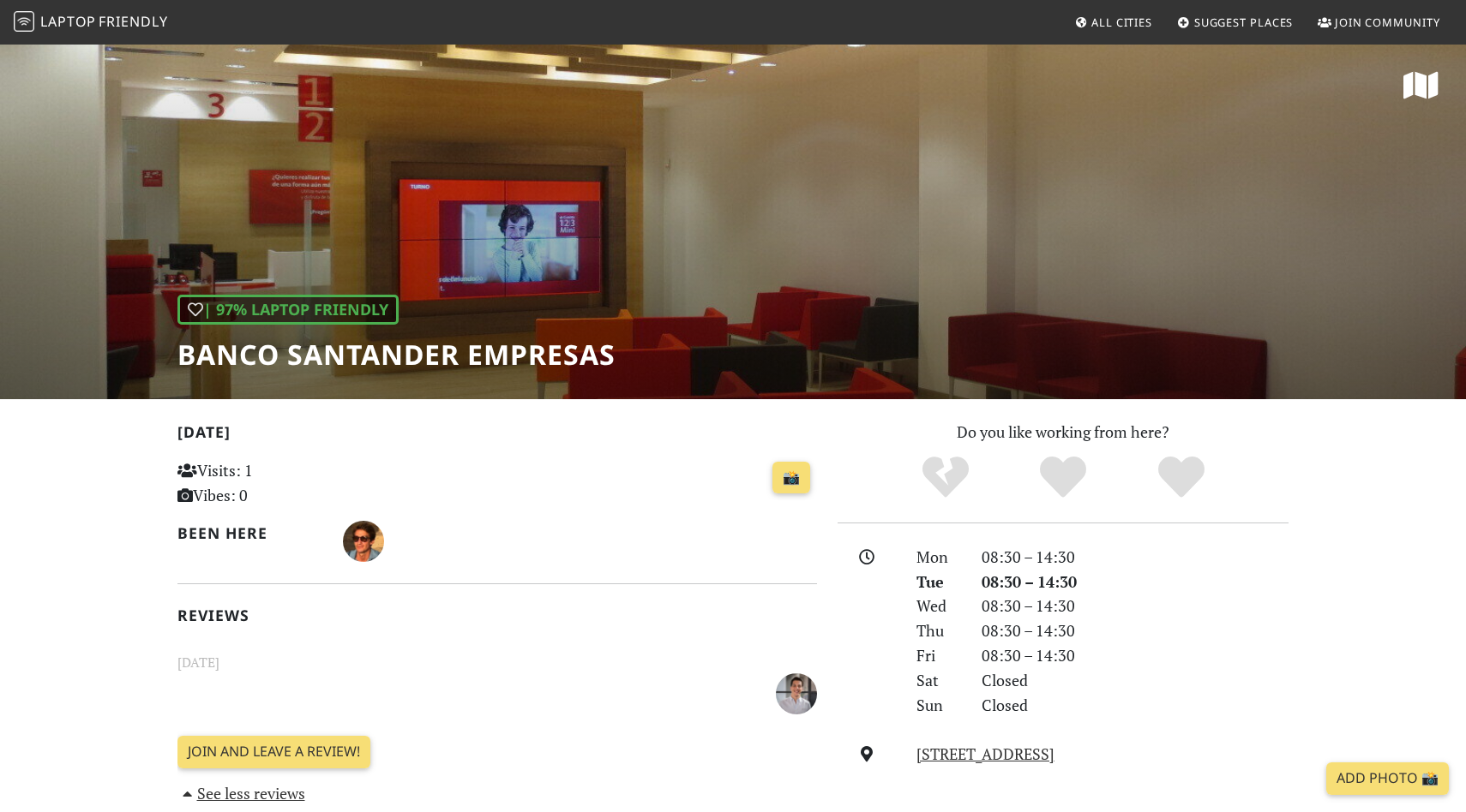
scroll to position [250, 0]
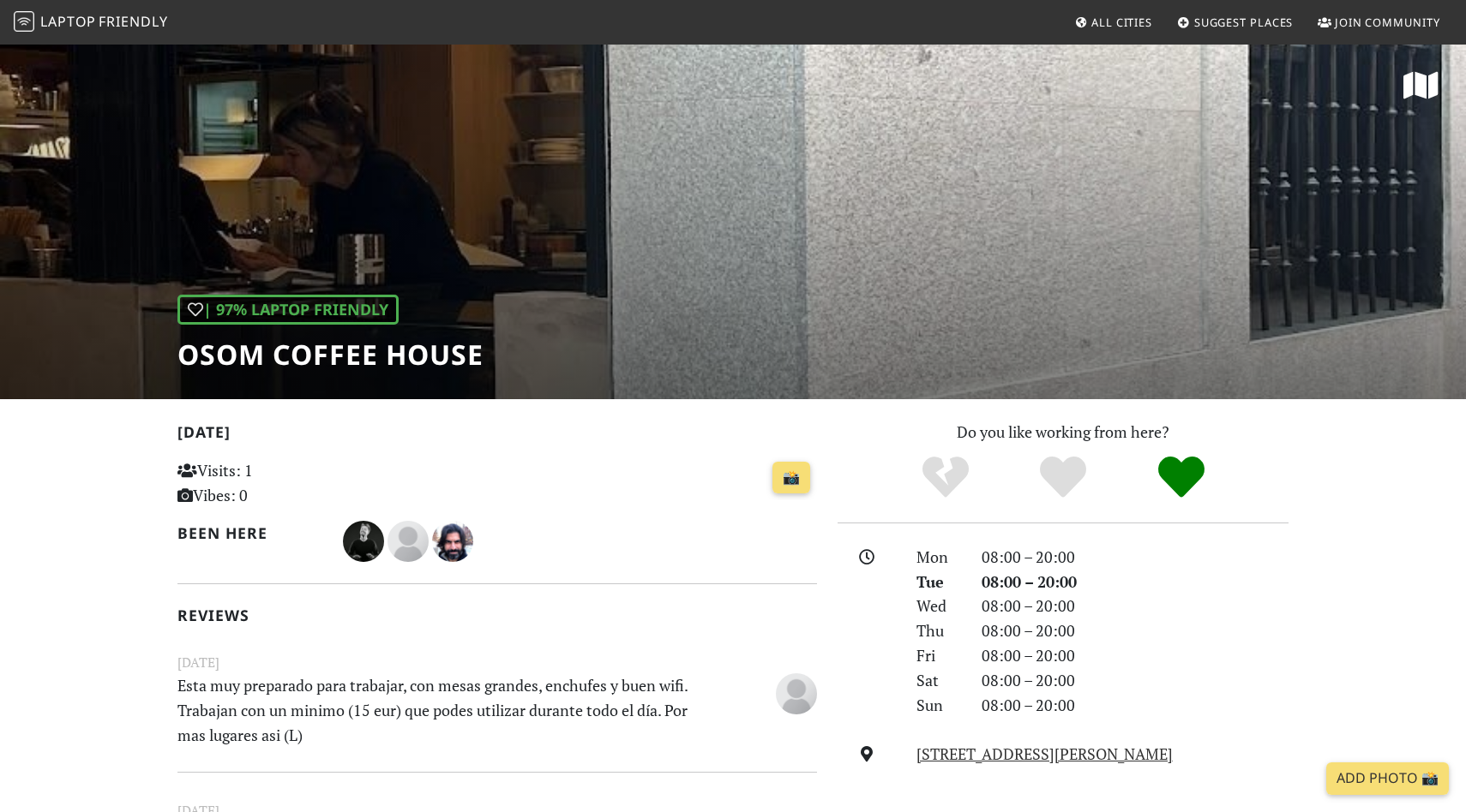
scroll to position [358, 0]
